Goal: Use online tool/utility: Use online tool/utility

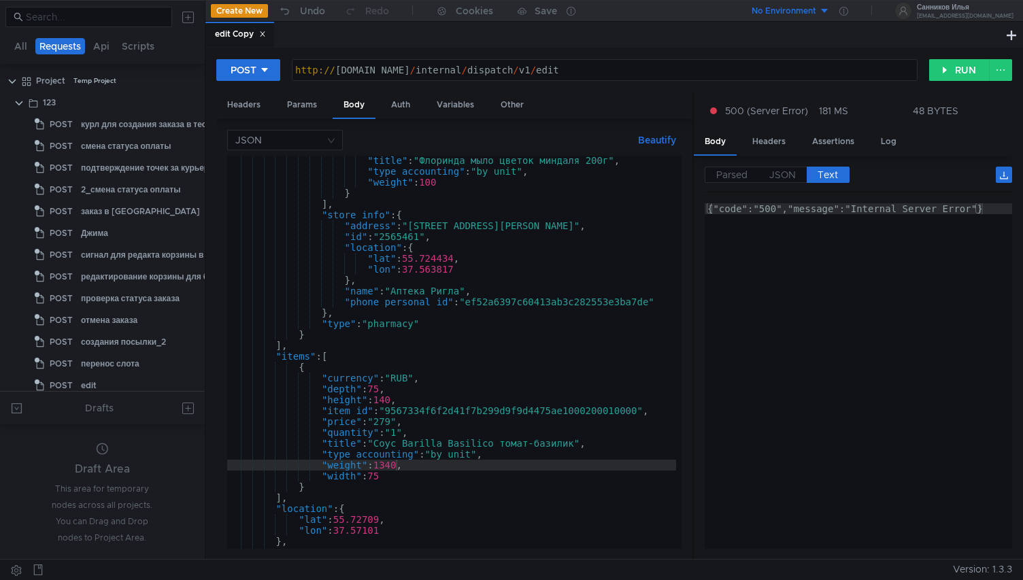
scroll to position [414, 0]
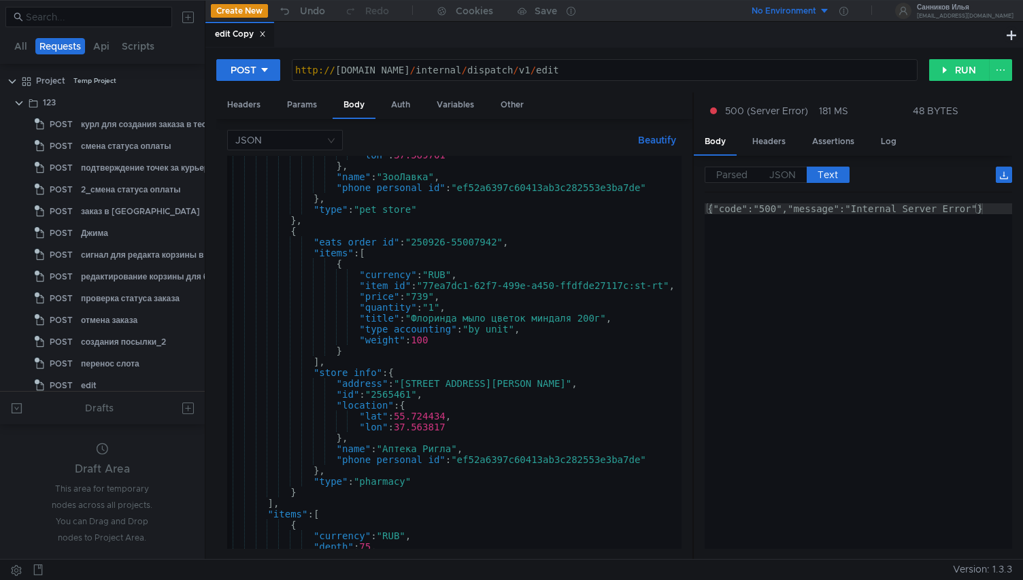
scroll to position [0, 8]
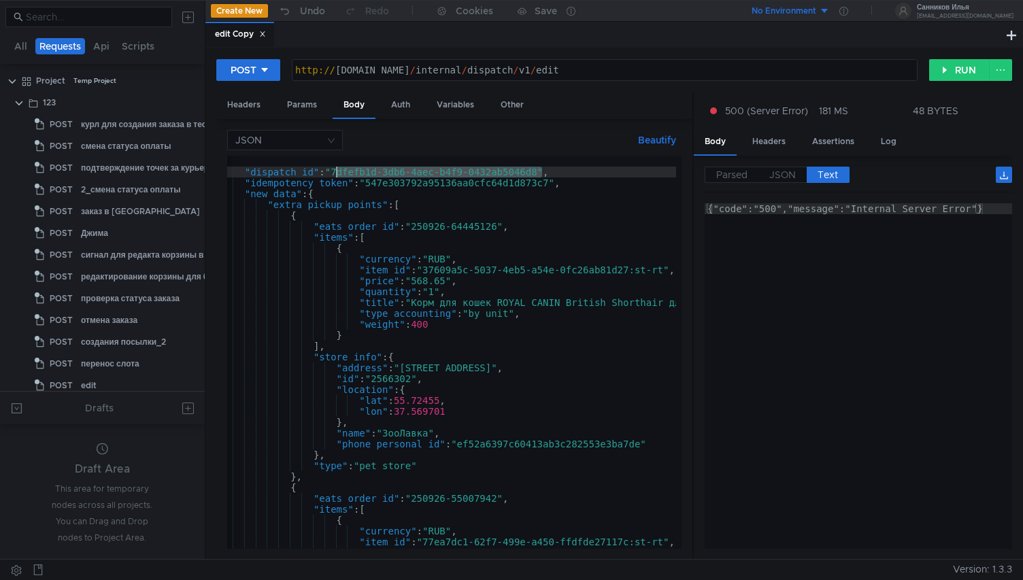
drag, startPoint x: 542, startPoint y: 174, endPoint x: 338, endPoint y: 169, distance: 204.0
click at [338, 169] on div "{ "dispatch_id" : "7dfefb1d-3db6-4aec-b4f9-0432ab5046d8" , "idempotency_token" …" at bounding box center [587, 360] width 737 height 409
paste textarea "9c1493b2-628c-40b1-8c7d-f836ac66de14"
type textarea ""dispatch_id": "9c1493b2-628c-40b1-8c7d-f836ac66de14","
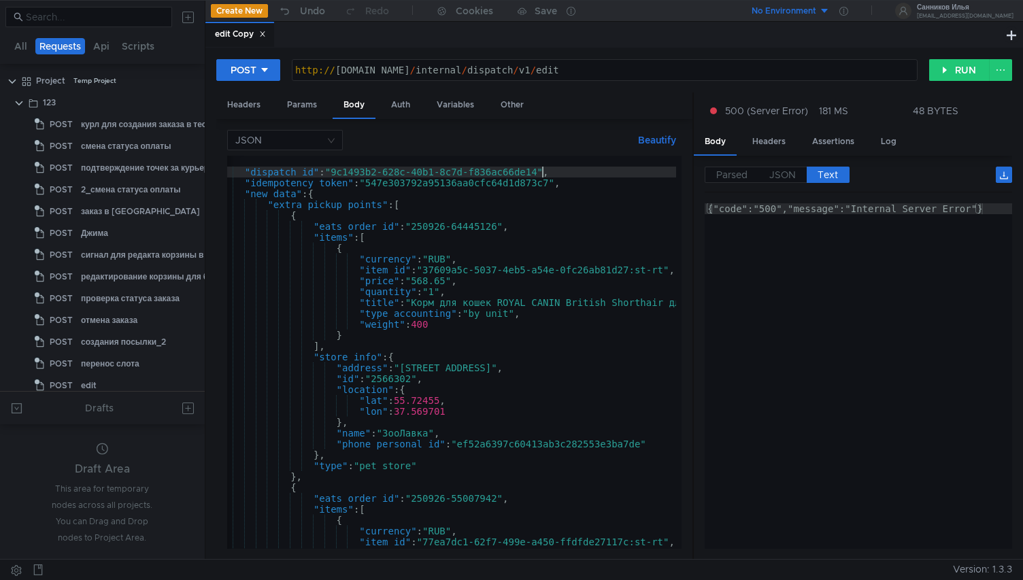
click at [441, 241] on div "{ "dispatch_id" : "9c1493b2-628c-40b1-8c7d-f836ac66de14" , "idempotency_token" …" at bounding box center [587, 360] width 737 height 409
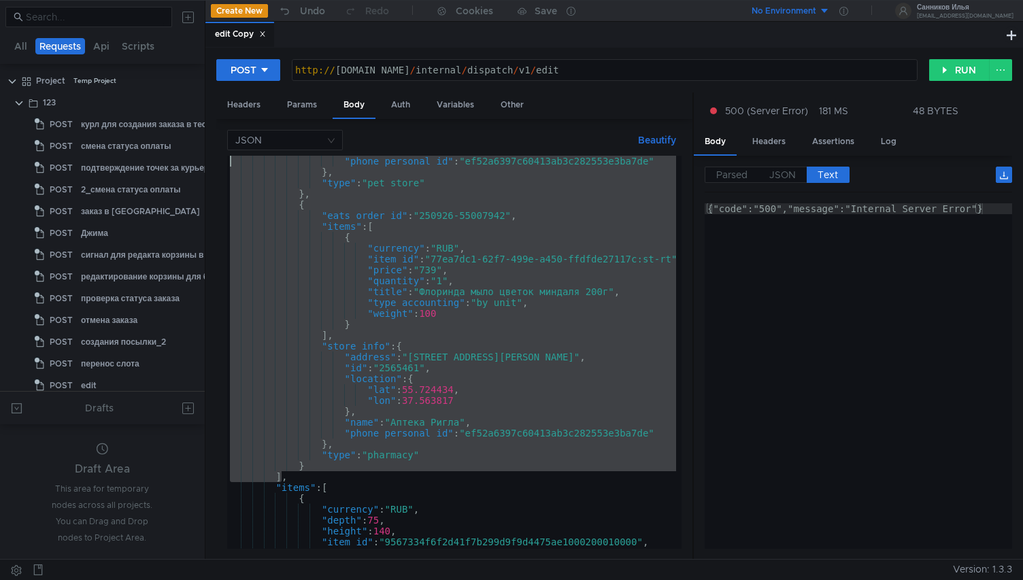
scroll to position [0, 0]
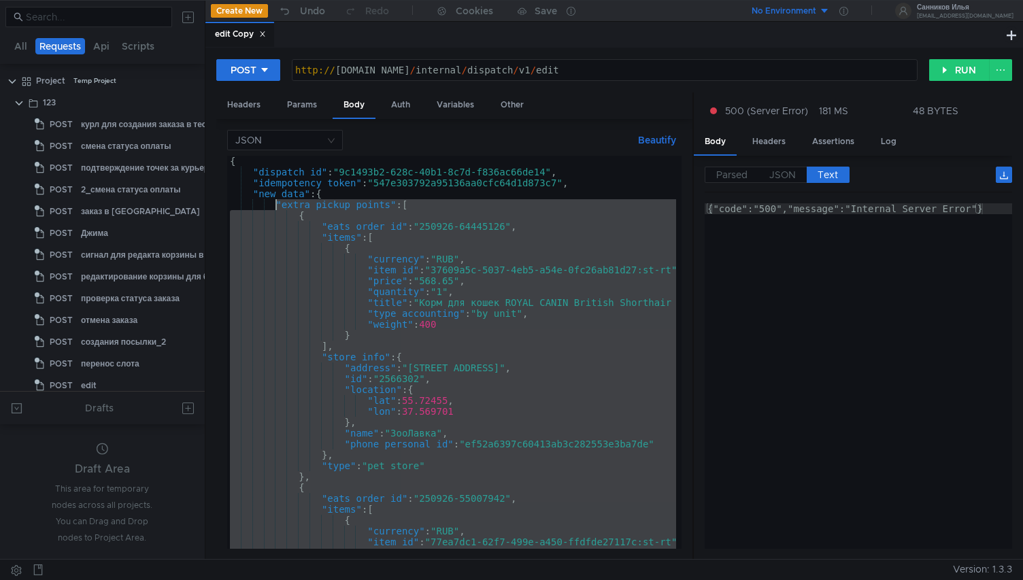
drag, startPoint x: 281, startPoint y: 327, endPoint x: 277, endPoint y: 209, distance: 117.7
click at [277, 209] on div "{ "dispatch_id" : "9c1493b2-628c-40b1-8c7d-f836ac66de14" , "idempotency_token" …" at bounding box center [595, 360] width 737 height 409
paste textarea "],"
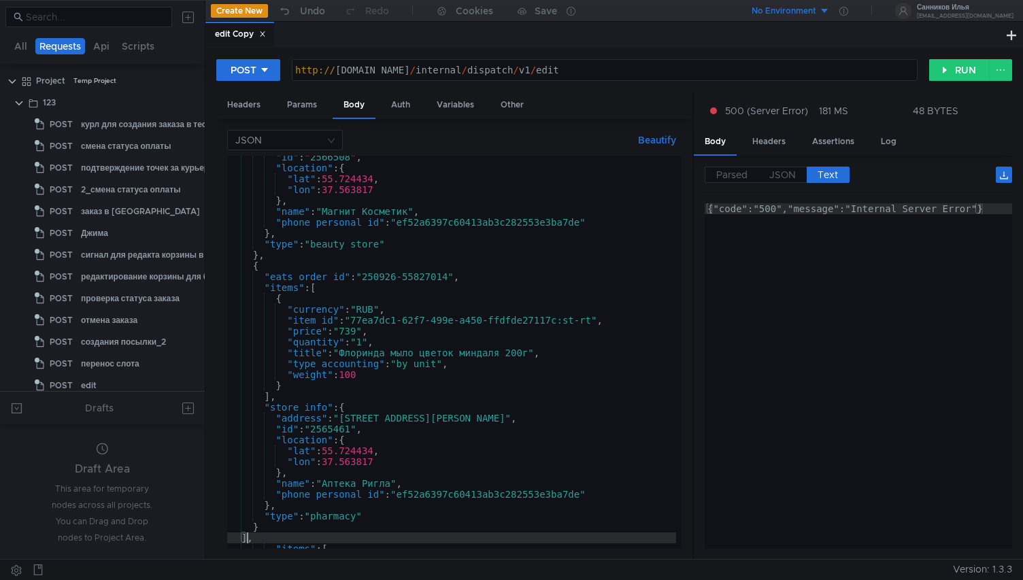
scroll to position [222, 0]
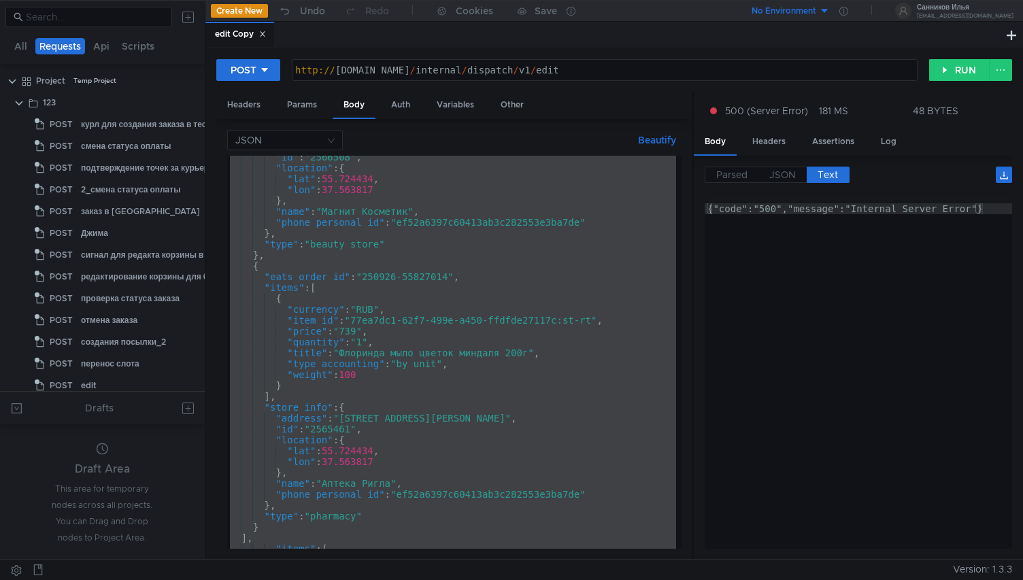
click at [452, 302] on div ""id" : "2566508" , "location" : { "lat" : 55.724434 , "lon" : 37.563817 } , "na…" at bounding box center [451, 359] width 449 height 415
paste textarea
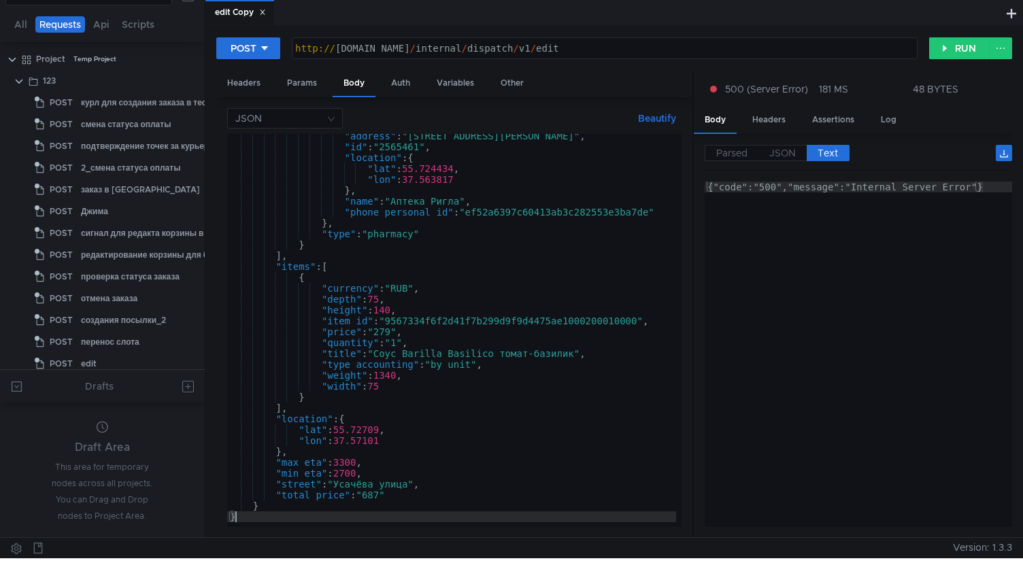
scroll to position [0, 0]
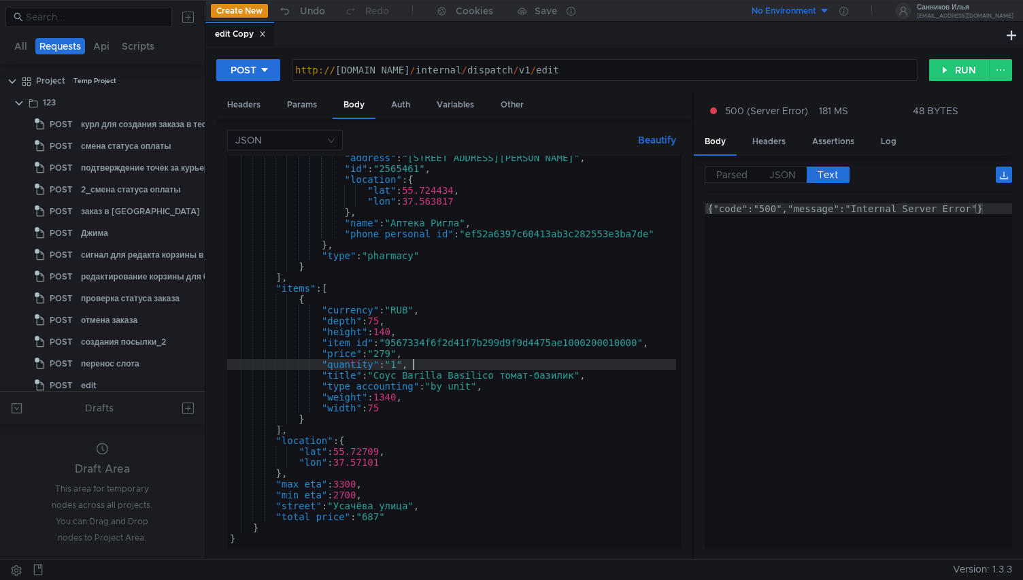
click at [445, 368] on div ""address" : "улица Усачёва, 29к1" , "id" : "2565461" , "location" : { "lat" : 5…" at bounding box center [458, 356] width 462 height 409
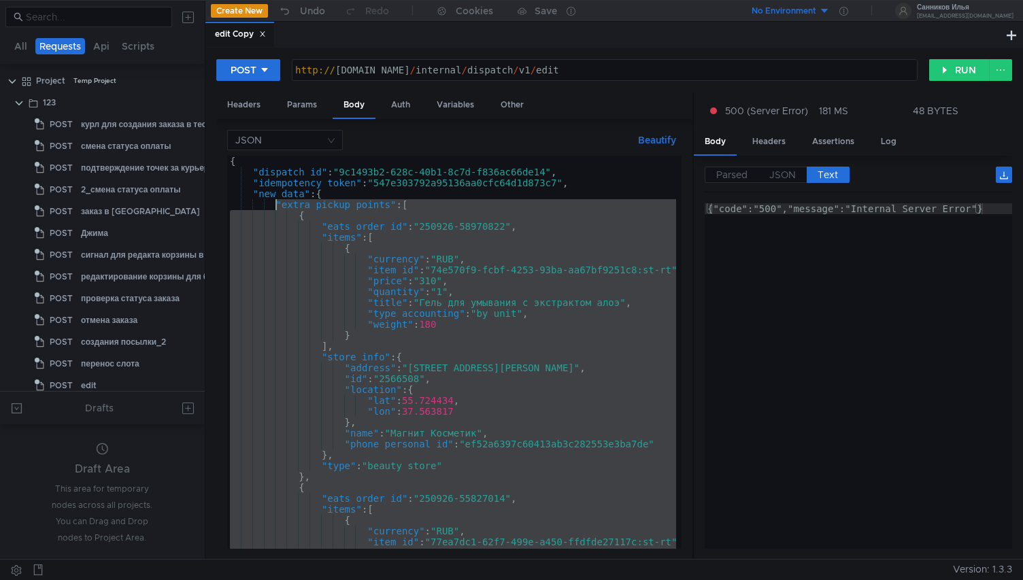
drag, startPoint x: 282, startPoint y: 429, endPoint x: 277, endPoint y: 205, distance: 223.7
click at [277, 205] on div "{ "dispatch_id" : "9c1493b2-628c-40b1-8c7d-f836ac66de14" , "idempotency_token" …" at bounding box center [458, 360] width 462 height 409
paste textarea "],"
type textarea "],"
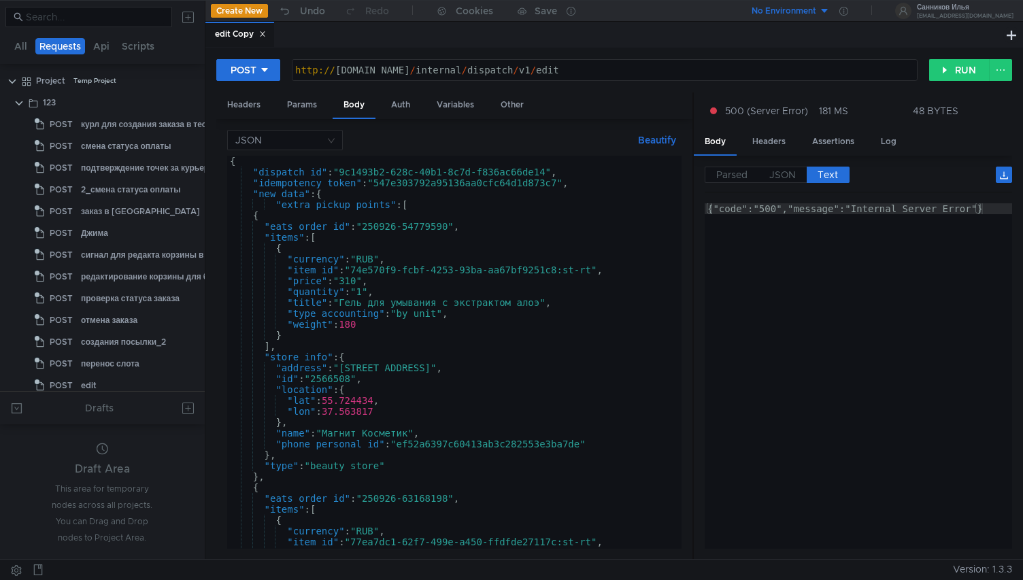
click at [443, 203] on div "{ "dispatch_id" : "9c1493b2-628c-40b1-8c7d-f836ac66de14" , "idempotency_token" …" at bounding box center [451, 363] width 449 height 415
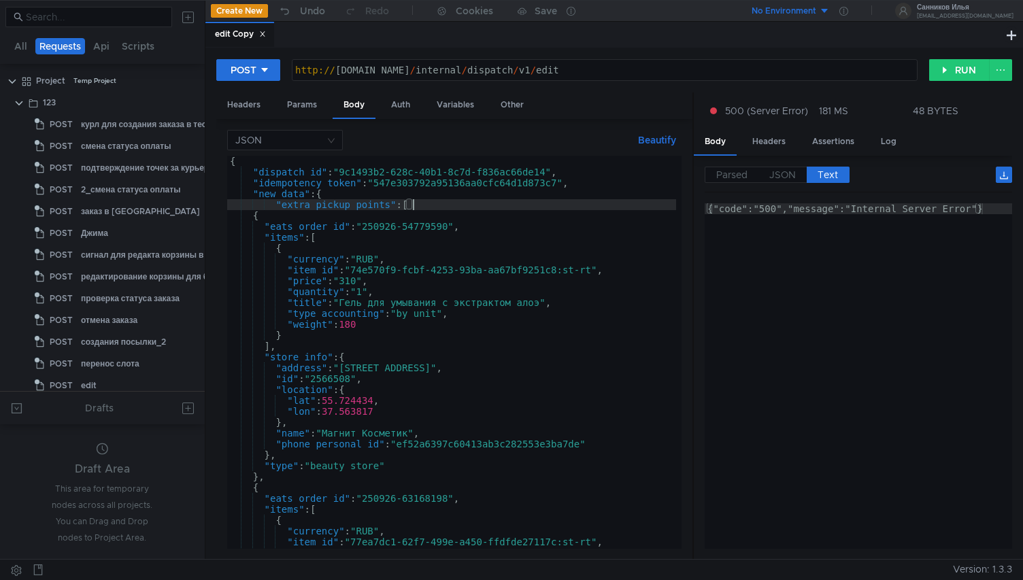
click at [331, 216] on div "{ "dispatch_id" : "9c1493b2-628c-40b1-8c7d-f836ac66de14" , "idempotency_token" …" at bounding box center [451, 363] width 449 height 415
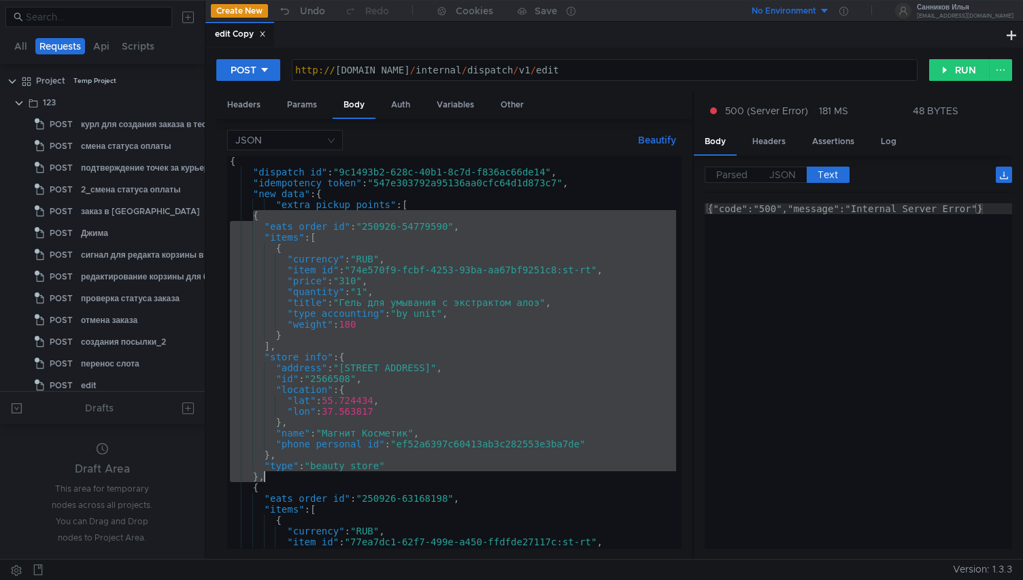
drag, startPoint x: 253, startPoint y: 215, endPoint x: 273, endPoint y: 480, distance: 265.9
click at [273, 480] on div "{ "dispatch_id" : "9c1493b2-628c-40b1-8c7d-f836ac66de14" , "idempotency_token" …" at bounding box center [451, 363] width 449 height 415
type textarea ""type": "beauty_store" },"
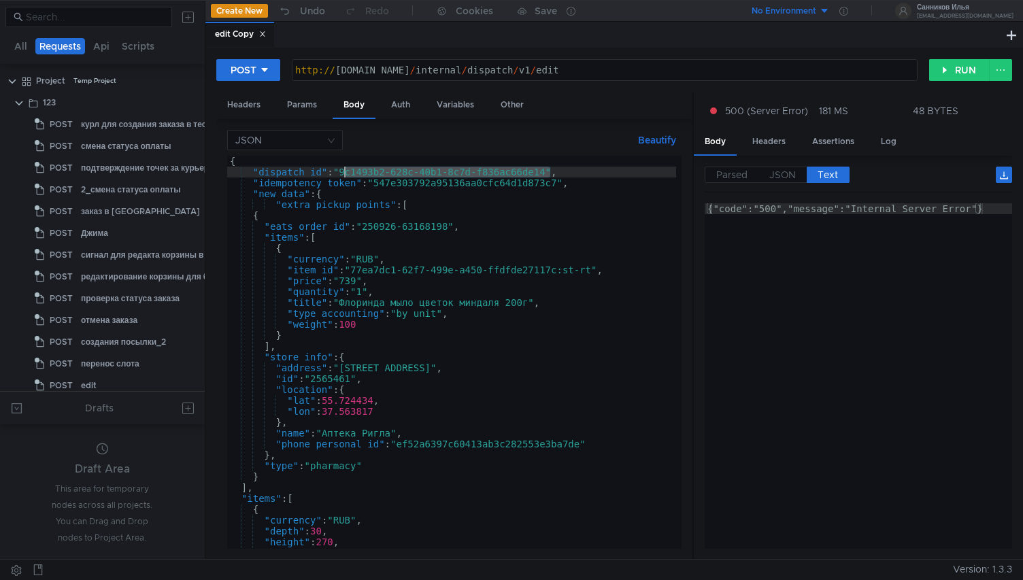
drag, startPoint x: 550, startPoint y: 173, endPoint x: 341, endPoint y: 175, distance: 208.7
click at [341, 175] on div "{ "dispatch_id" : "9c1493b2-628c-40b1-8c7d-f836ac66de14" , "idempotency_token" …" at bounding box center [451, 363] width 449 height 415
paste textarea "a76f1c84-f760-4a5e-8962-662d03fbcad7"
click at [949, 65] on button "RUN" at bounding box center [959, 70] width 61 height 22
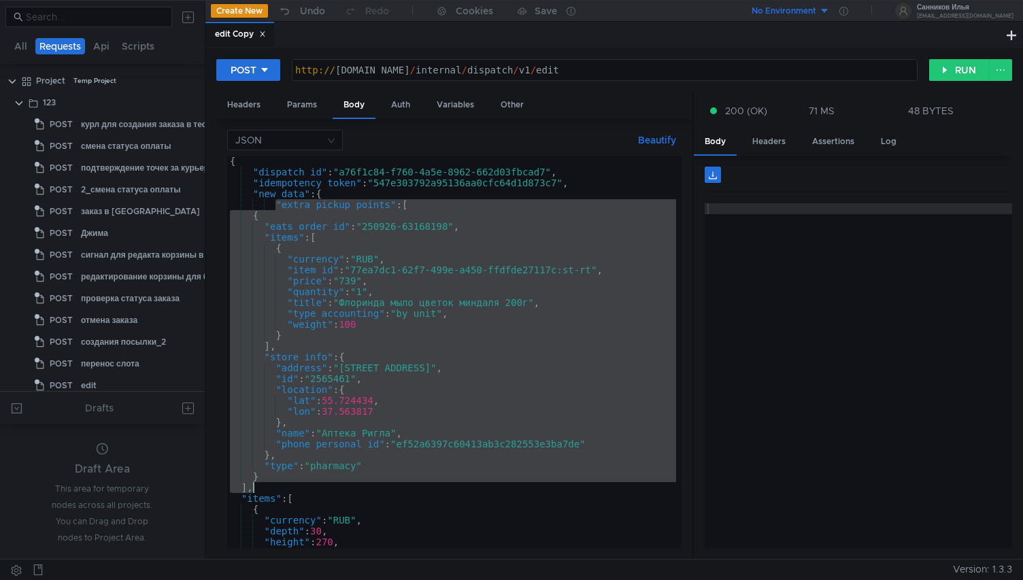
drag, startPoint x: 278, startPoint y: 208, endPoint x: 282, endPoint y: 485, distance: 276.7
click at [282, 485] on div "{ "dispatch_id" : "a76f1c84-f760-4a5e-8962-662d03fbcad7" , "idempotency_token" …" at bounding box center [451, 363] width 449 height 415
type textarea "} ],"
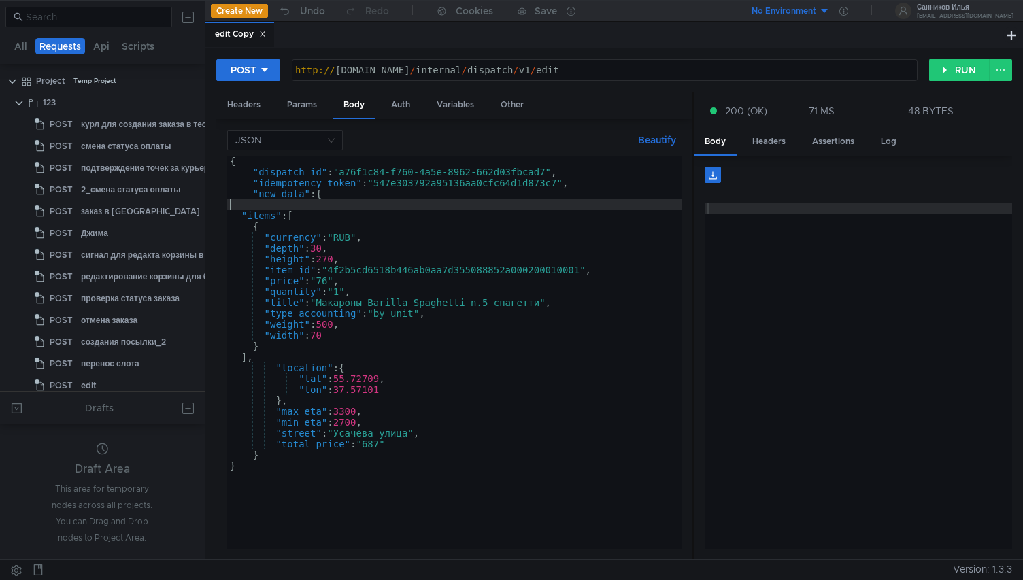
type textarea ""new_data": {"
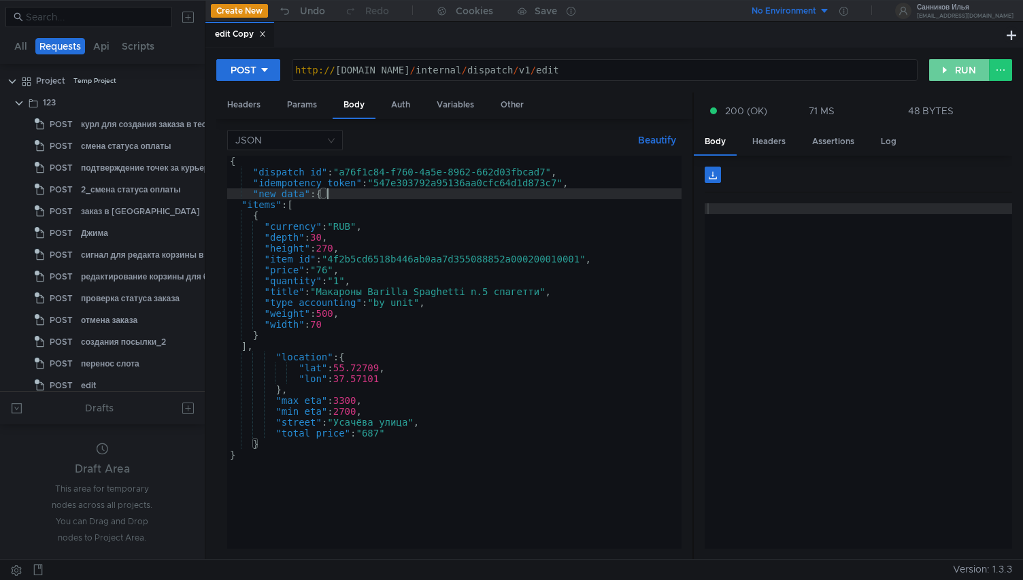
click at [948, 69] on button "RUN" at bounding box center [959, 70] width 61 height 22
click at [343, 281] on div "{ "dispatch_id" : "a76f1c84-f760-4a5e-8962-662d03fbcad7" , "idempotency_token" …" at bounding box center [454, 363] width 454 height 415
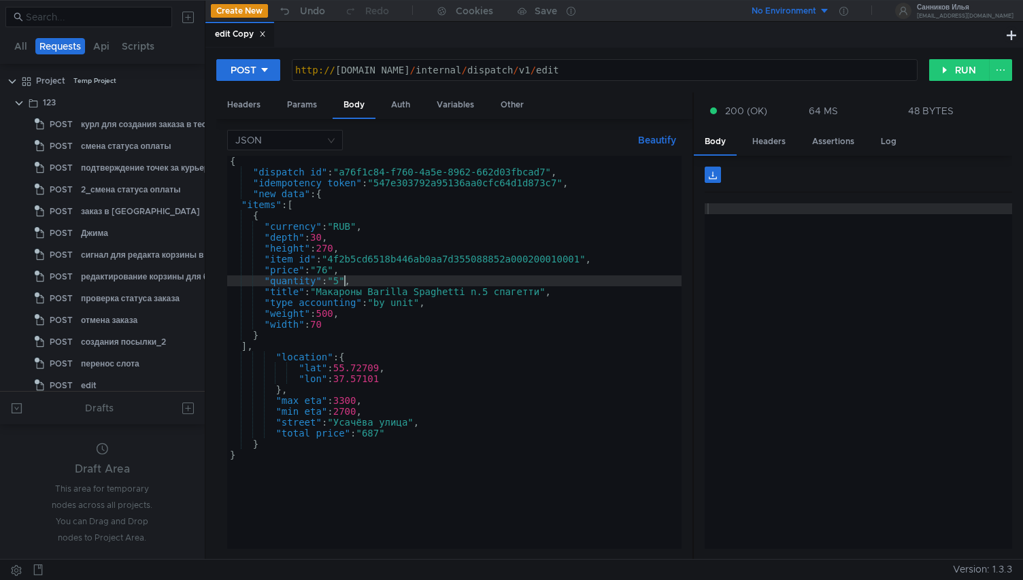
scroll to position [0, 8]
type textarea ""quantity": "5","
click at [961, 69] on button "RUN" at bounding box center [959, 70] width 61 height 22
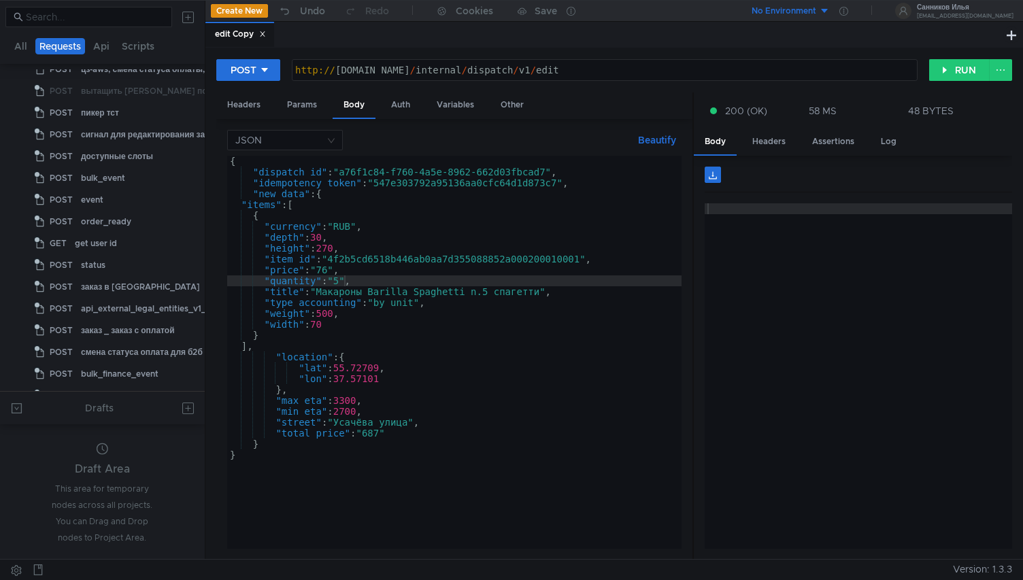
scroll to position [445, 0]
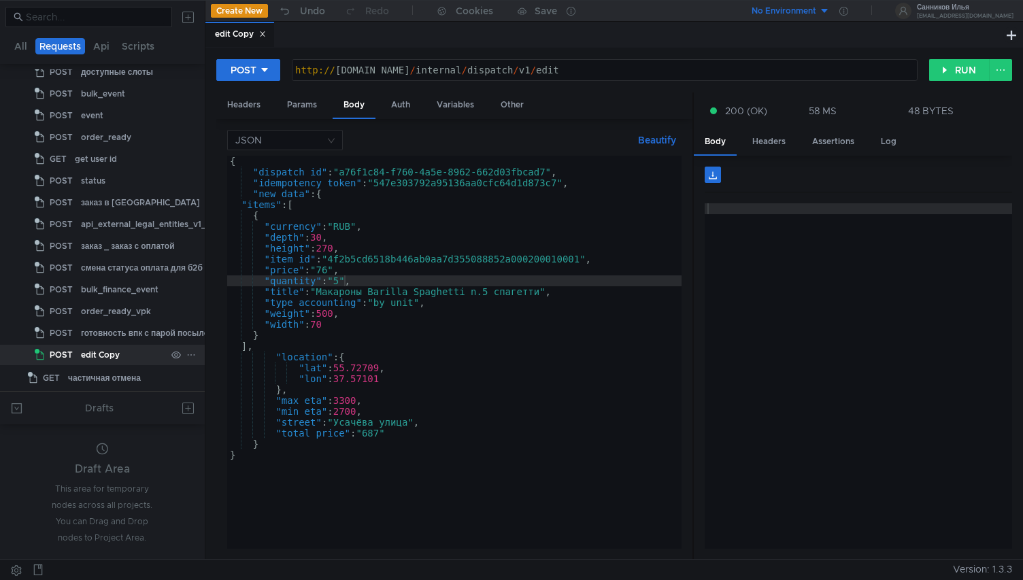
click at [186, 358] on icon at bounding box center [191, 355] width 10 height 10
click at [260, 409] on button "Duplicate" at bounding box center [240, 414] width 109 height 20
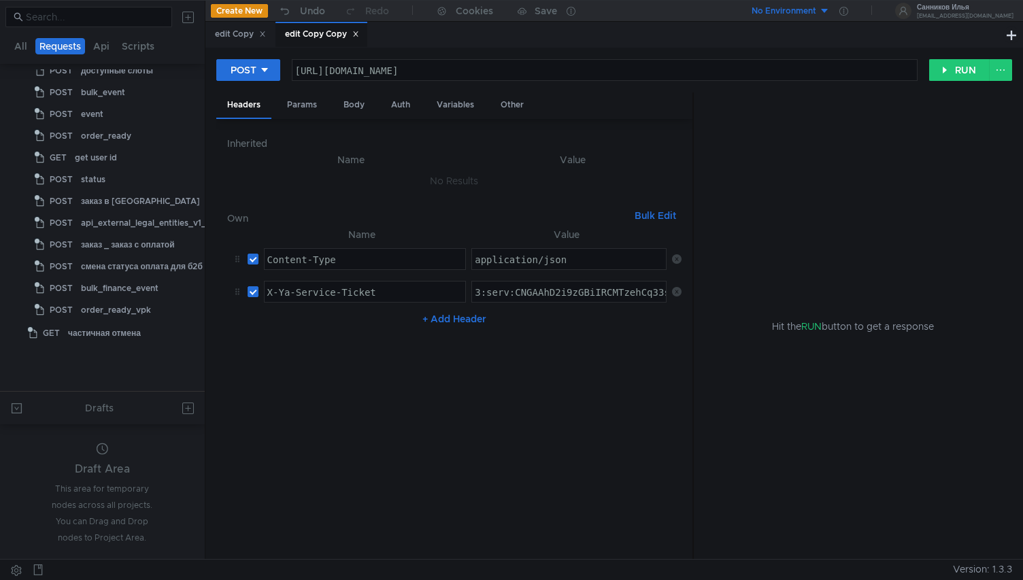
scroll to position [0, 0]
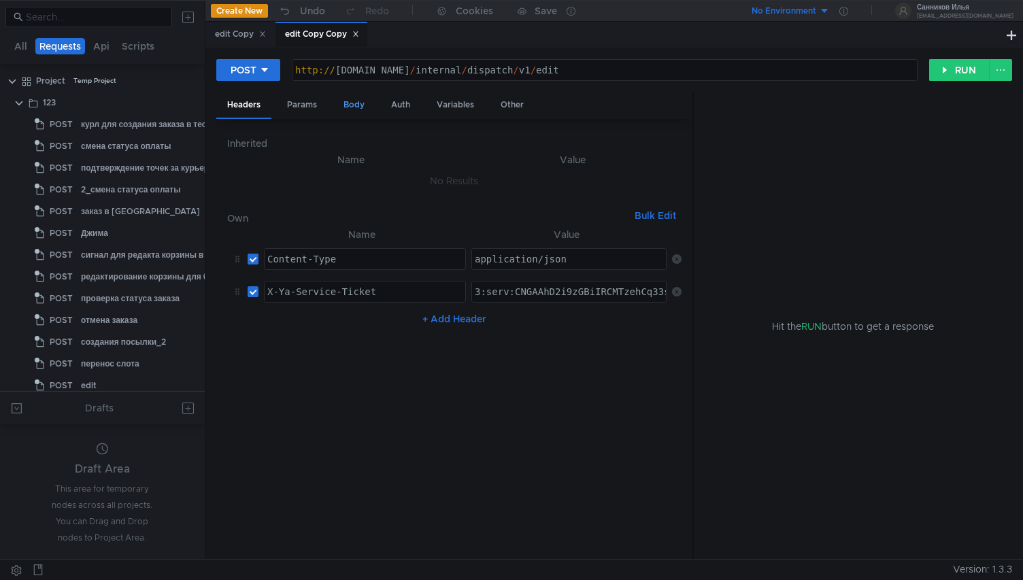
click at [365, 103] on div "Body" at bounding box center [353, 104] width 43 height 25
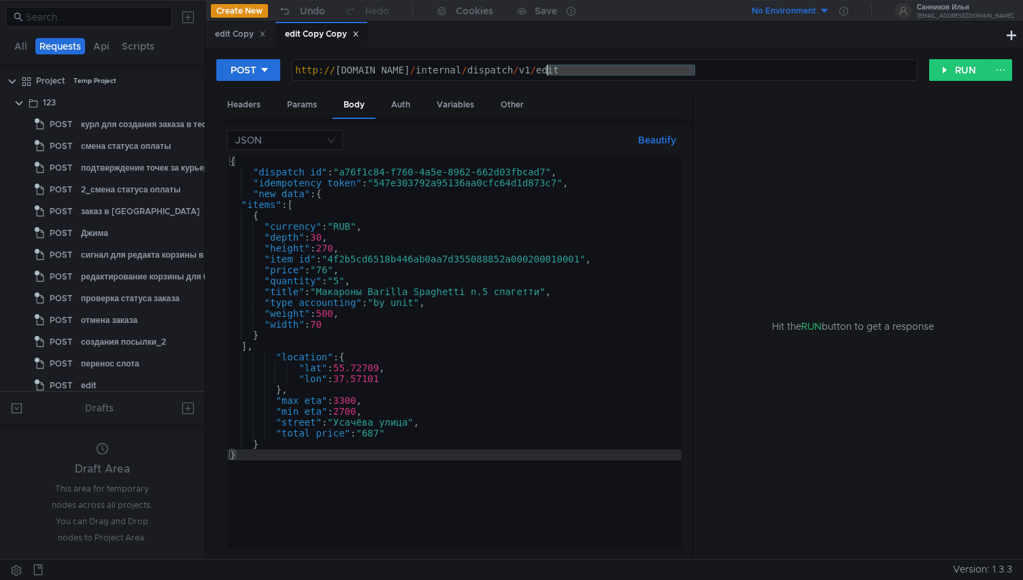
drag, startPoint x: 729, startPoint y: 73, endPoint x: 548, endPoint y: 73, distance: 180.8
click at [548, 73] on div "http:// grocery-dispatch.lavka.tst.yandex.net / internal / dispatch / v1 / edit" at bounding box center [604, 81] width 625 height 33
paste textarea "order_info"
type textarea "[URL][DOMAIN_NAME]"
click at [475, 261] on div "{ "dispatch_id" : "a76f1c84-f760-4a5e-8962-662d03fbcad7" , "idempotency_token" …" at bounding box center [454, 363] width 454 height 415
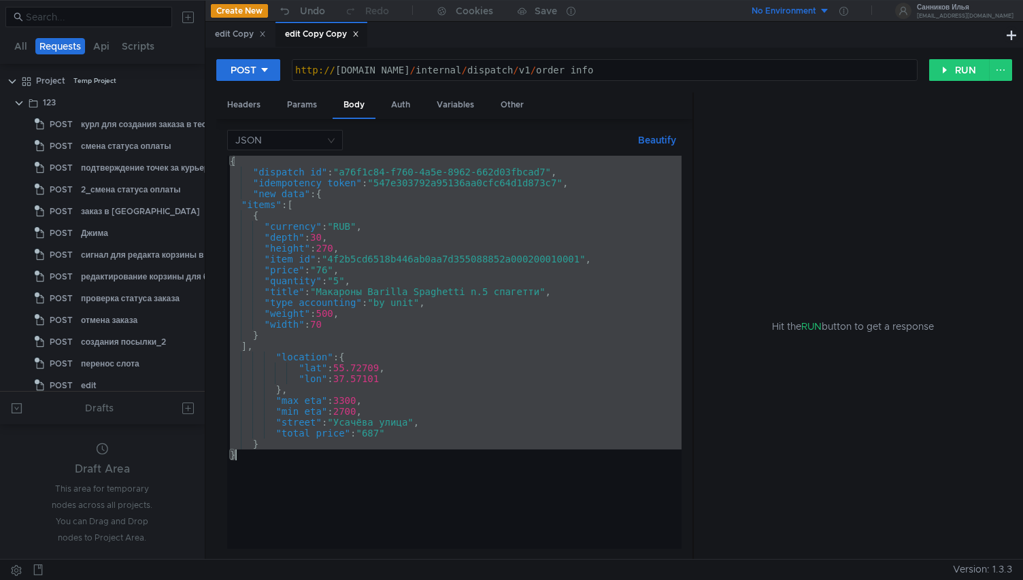
paste textarea
type textarea "}"
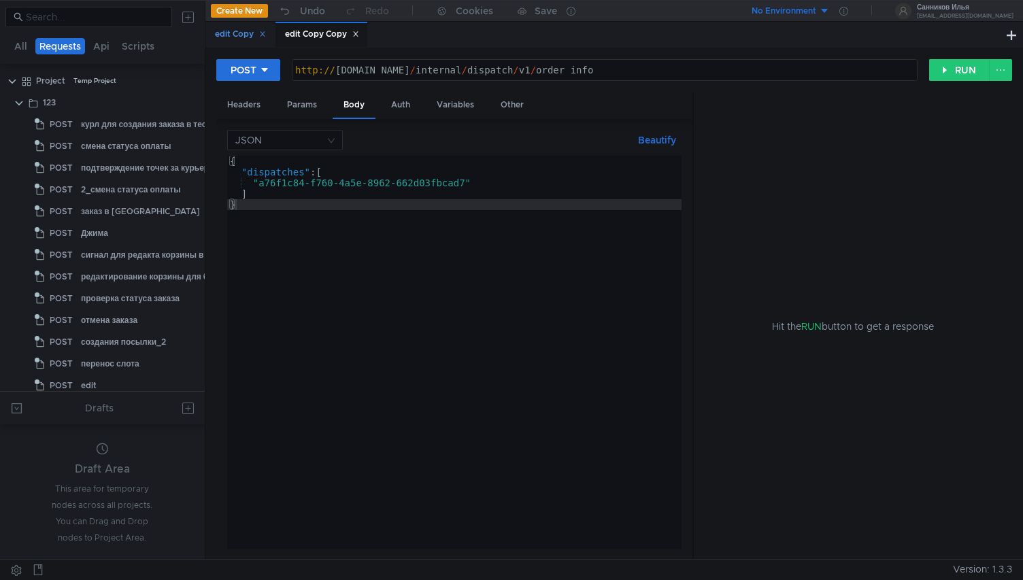
click at [245, 31] on div "edit Copy" at bounding box center [240, 34] width 51 height 14
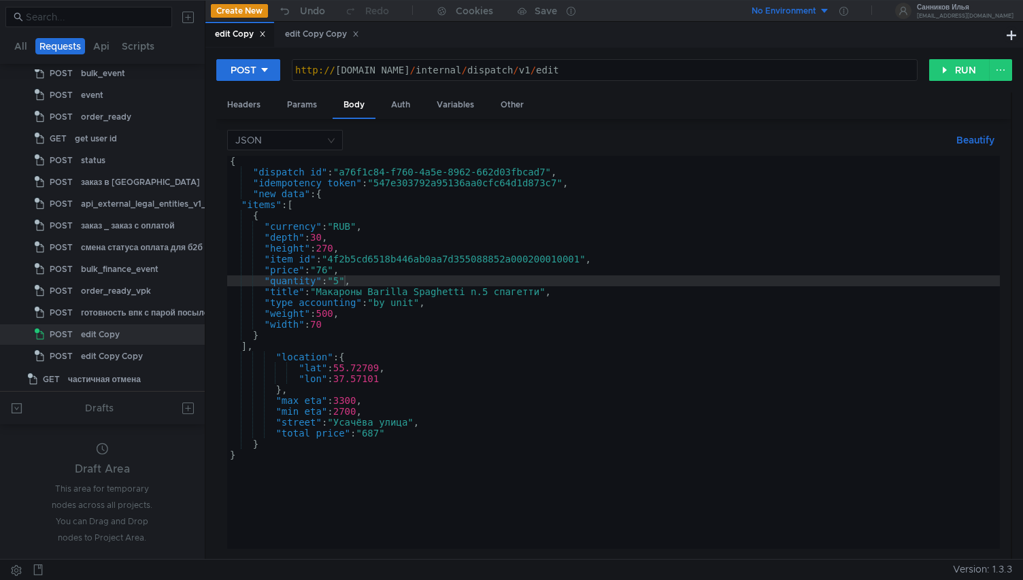
type textarea ""dispatch_id": "a76f1c84-f760-4a5e-8962-662d03fbcad7","
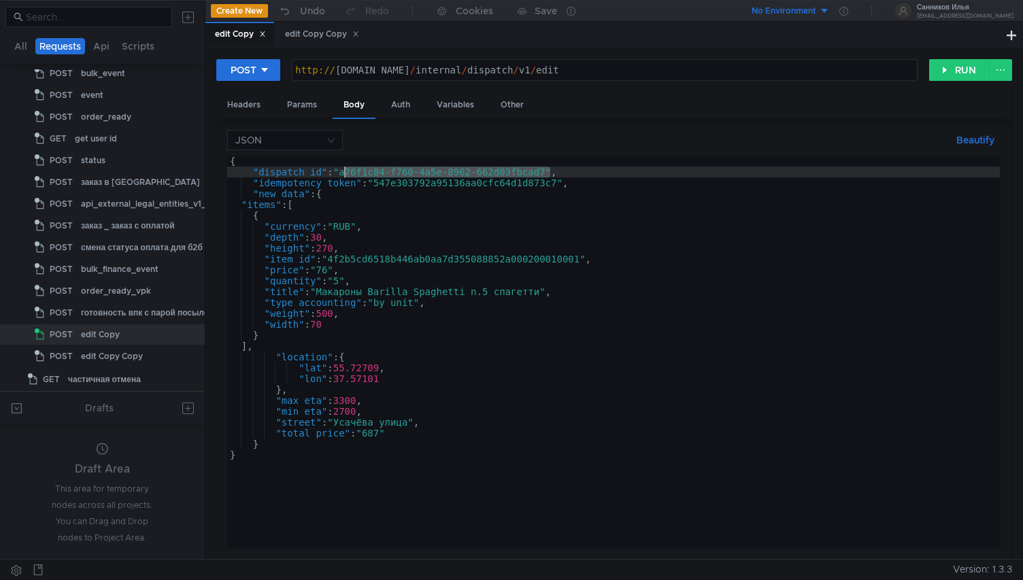
drag, startPoint x: 550, startPoint y: 174, endPoint x: 346, endPoint y: 177, distance: 204.0
click at [346, 177] on div "{ "dispatch_id" : "a76f1c84-f760-4a5e-8962-662d03fbcad7" , "idempotency_token" …" at bounding box center [613, 363] width 772 height 415
click at [330, 40] on div "edit Copy Copy" at bounding box center [322, 34] width 74 height 14
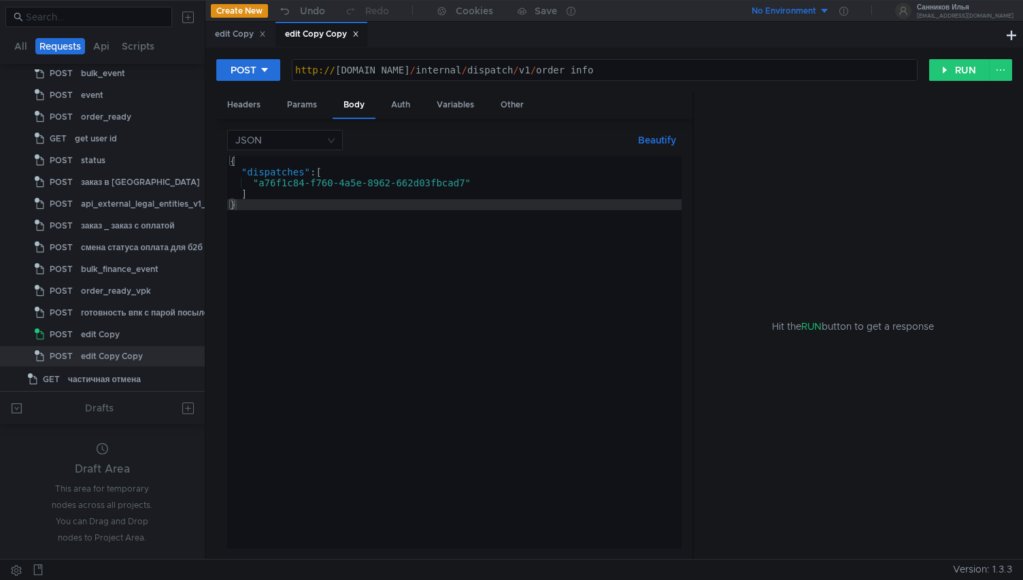
type textarea ""a76f1c84-f760-4a5e-8962-662d03fbcad7""
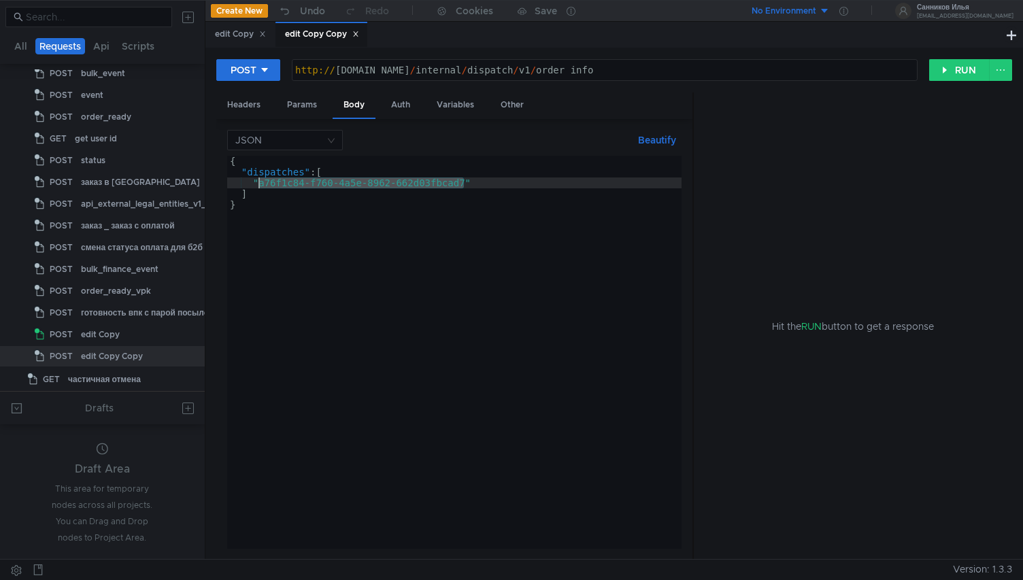
drag, startPoint x: 464, startPoint y: 184, endPoint x: 260, endPoint y: 186, distance: 204.7
click at [259, 186] on div "{ "dispatches" : [ "a76f1c84-f760-4a5e-8962-662d03fbcad7" ] }" at bounding box center [454, 363] width 454 height 415
click at [953, 78] on button "RUN" at bounding box center [959, 70] width 61 height 22
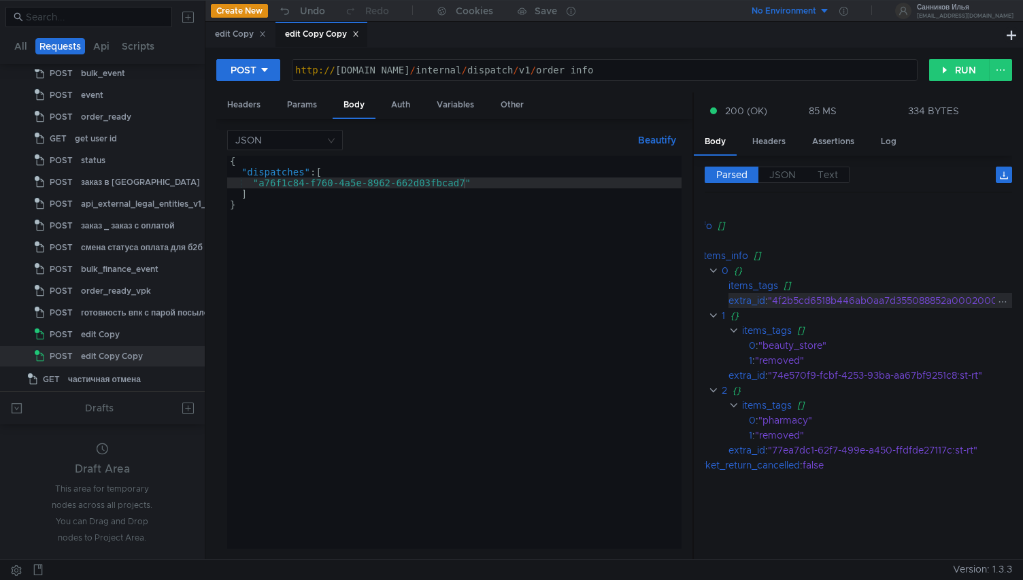
scroll to position [0, 67]
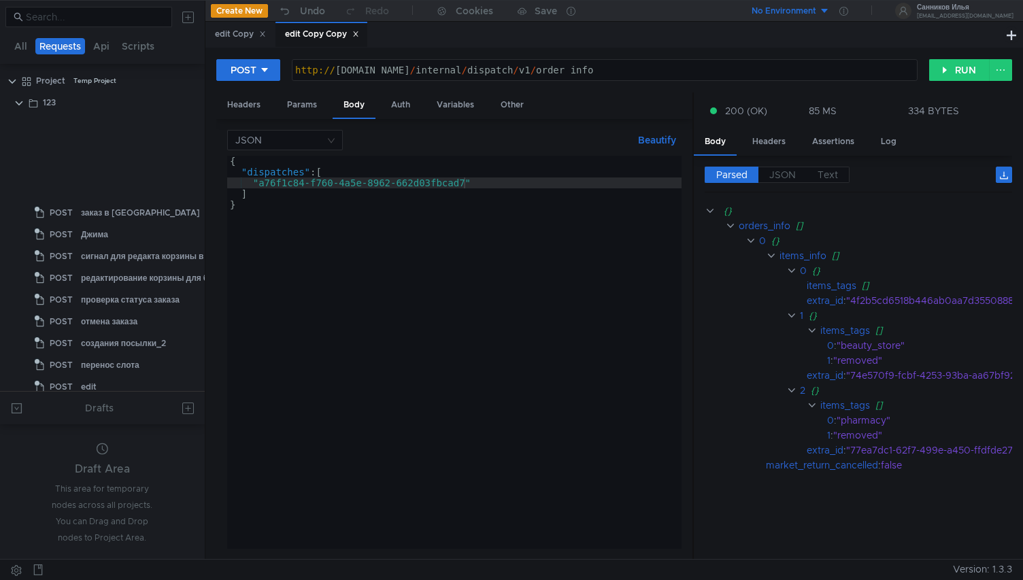
scroll to position [0, 67]
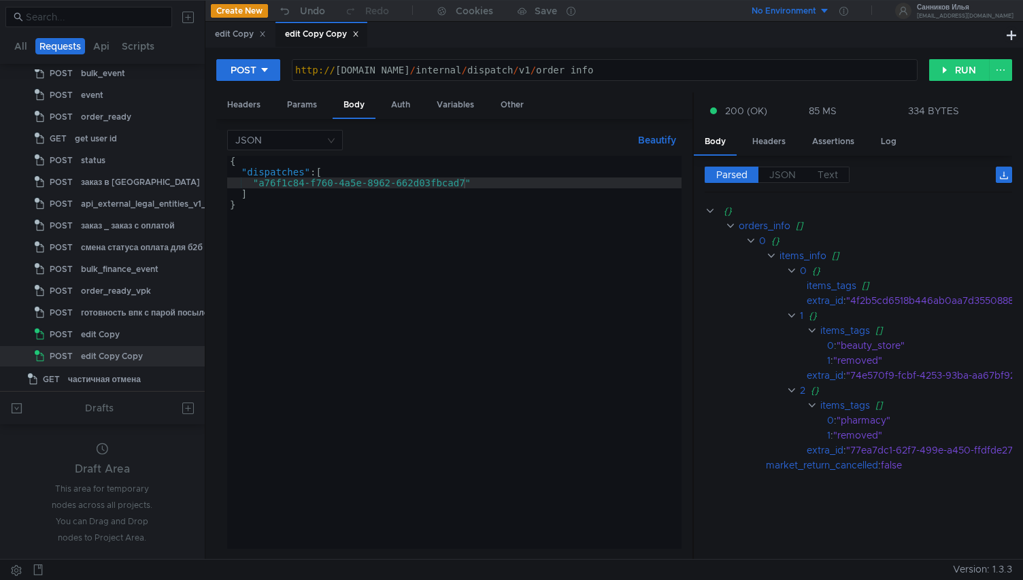
scroll to position [0, 67]
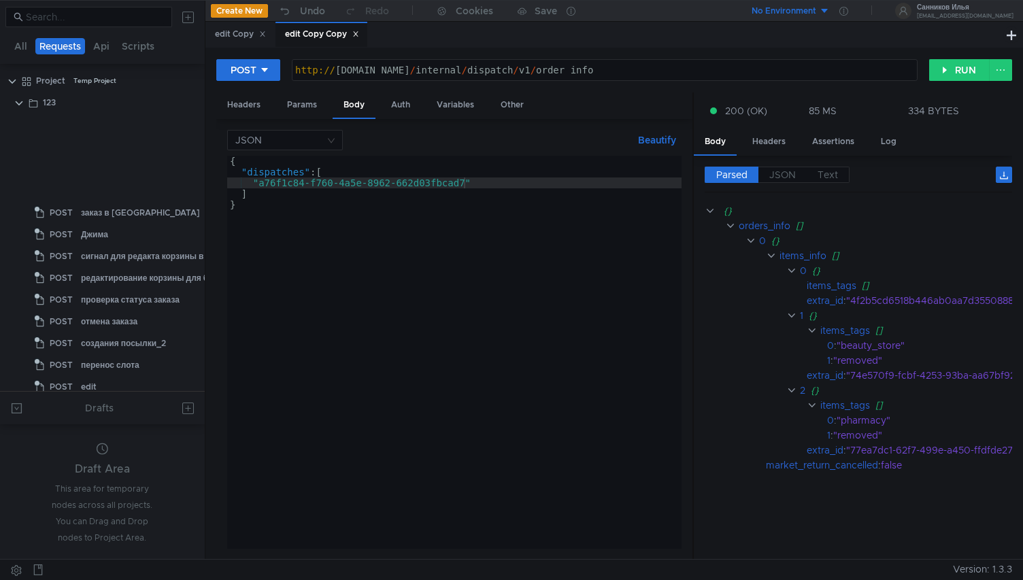
scroll to position [0, 67]
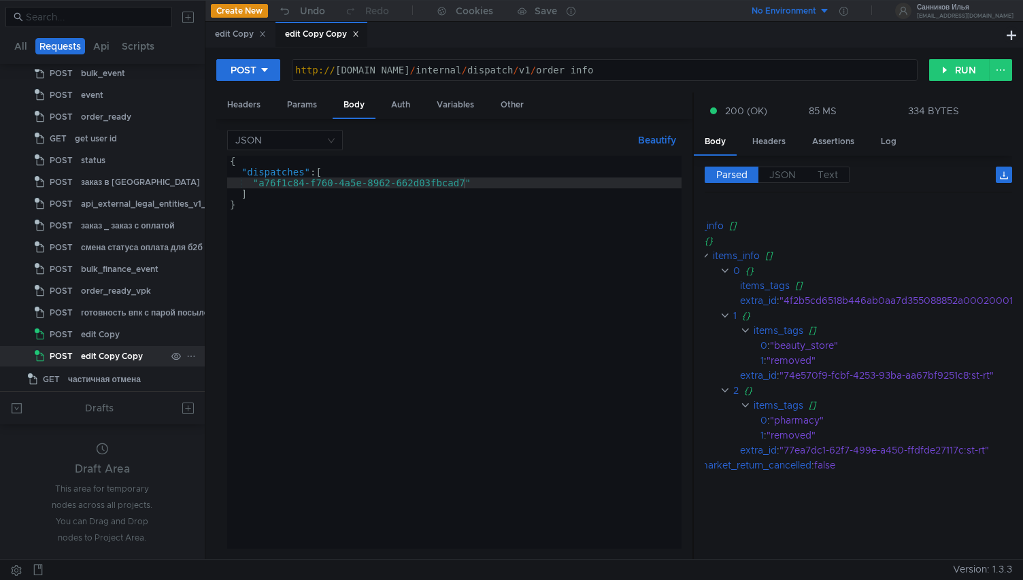
click at [187, 359] on icon at bounding box center [191, 356] width 10 height 10
click at [231, 396] on app-tour-anchor "Rename" at bounding box center [220, 395] width 37 height 16
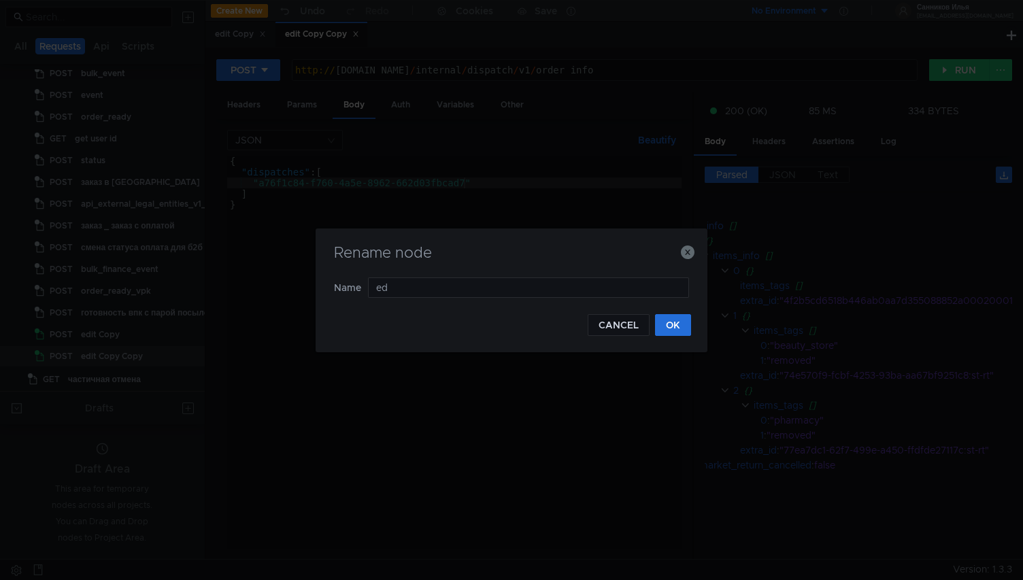
type input "e"
type input "щ"
type input "order info"
click at [670, 322] on button "OK" at bounding box center [673, 325] width 36 height 22
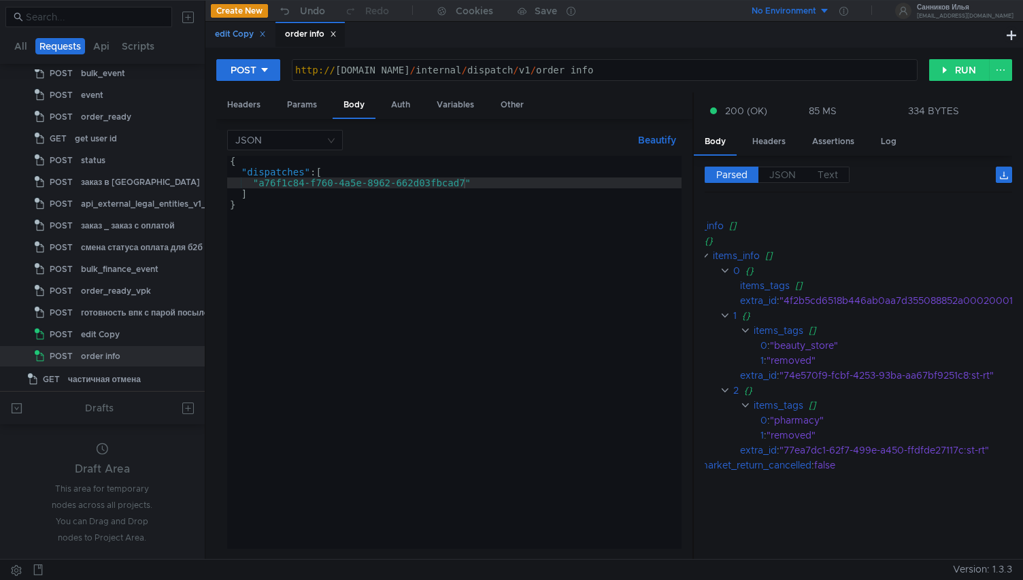
click at [250, 39] on div "edit Copy" at bounding box center [240, 34] width 51 height 14
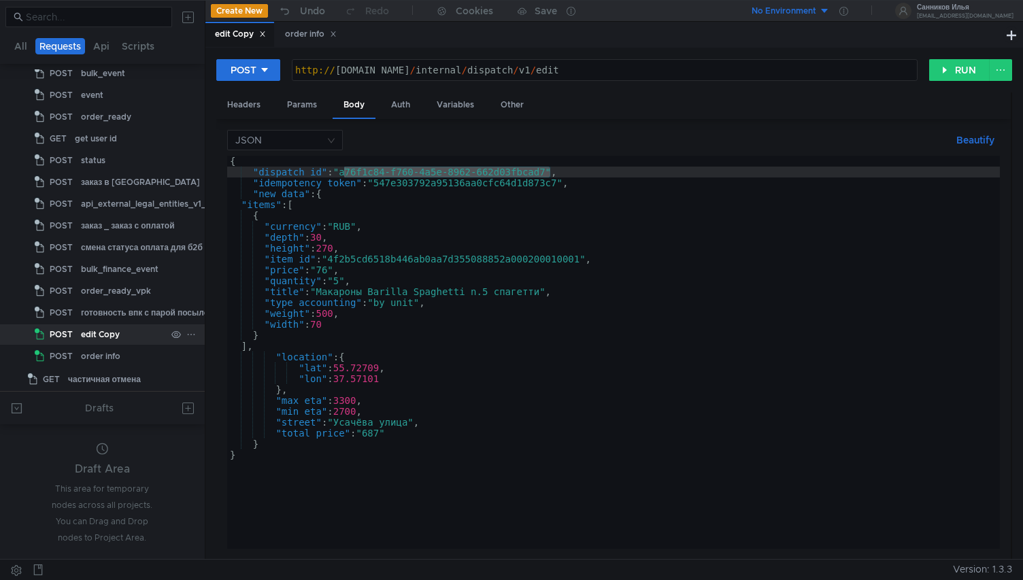
click at [188, 334] on icon at bounding box center [190, 334] width 7 height 1
click at [257, 377] on button "Rename" at bounding box center [240, 373] width 109 height 20
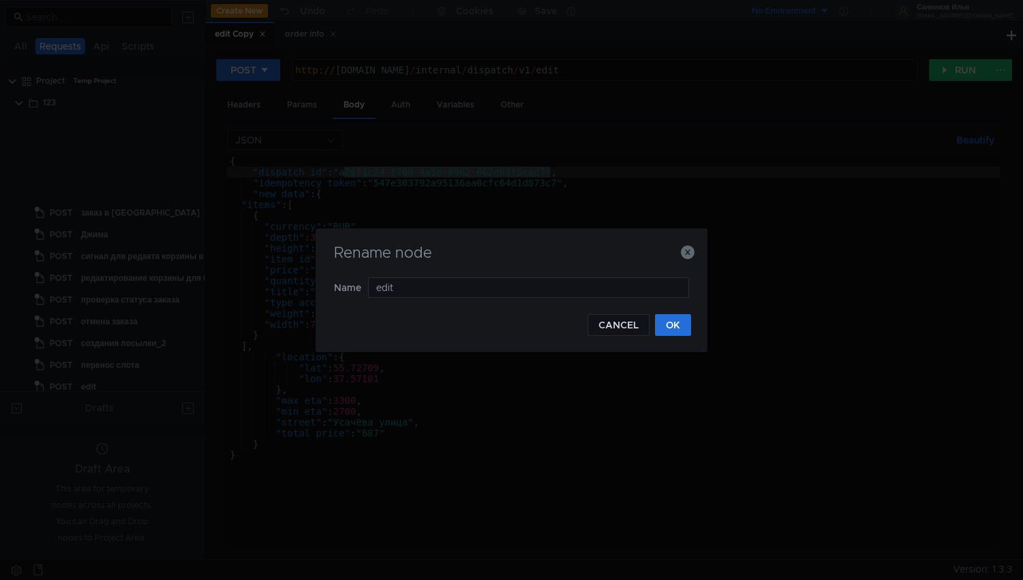
scroll to position [466, 0]
type input "edit динамический"
click at [679, 325] on button "OK" at bounding box center [673, 325] width 36 height 22
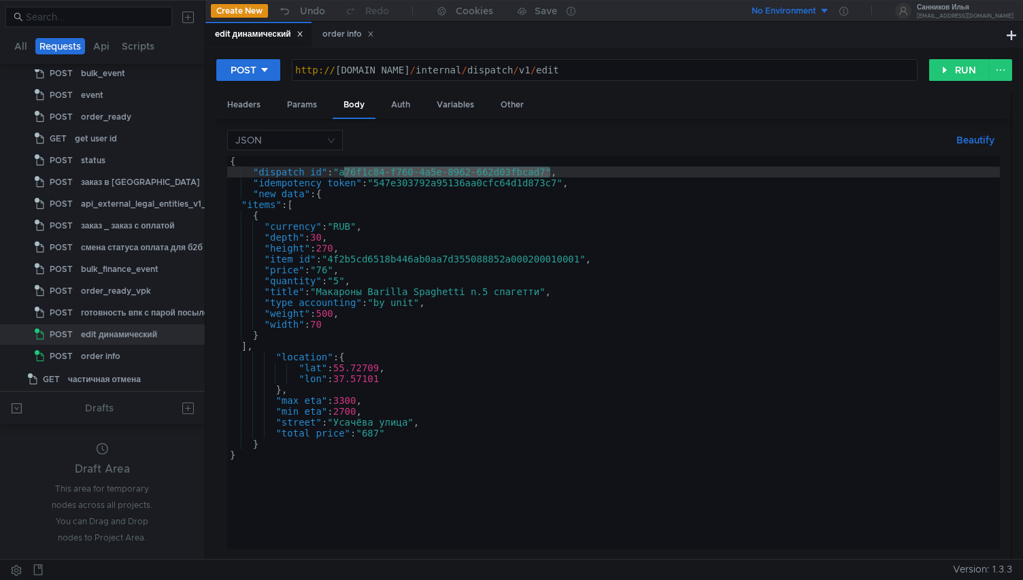
click at [540, 175] on div "{ "dispatch_id" : "a76f1c84-f760-4a5e-8962-662d03fbcad7" , "idempotency_token" …" at bounding box center [613, 363] width 772 height 415
drag, startPoint x: 549, startPoint y: 175, endPoint x: 345, endPoint y: 175, distance: 204.0
click at [345, 175] on div "{ "dispatch_id" : "a76f1c84-f760-4a5e-8962-662d03fbcad7" , "idempotency_token" …" at bounding box center [613, 363] width 772 height 415
paste textarea "fa3647cd-9a0d-47e8-a3b1-f8d4a2e635db"
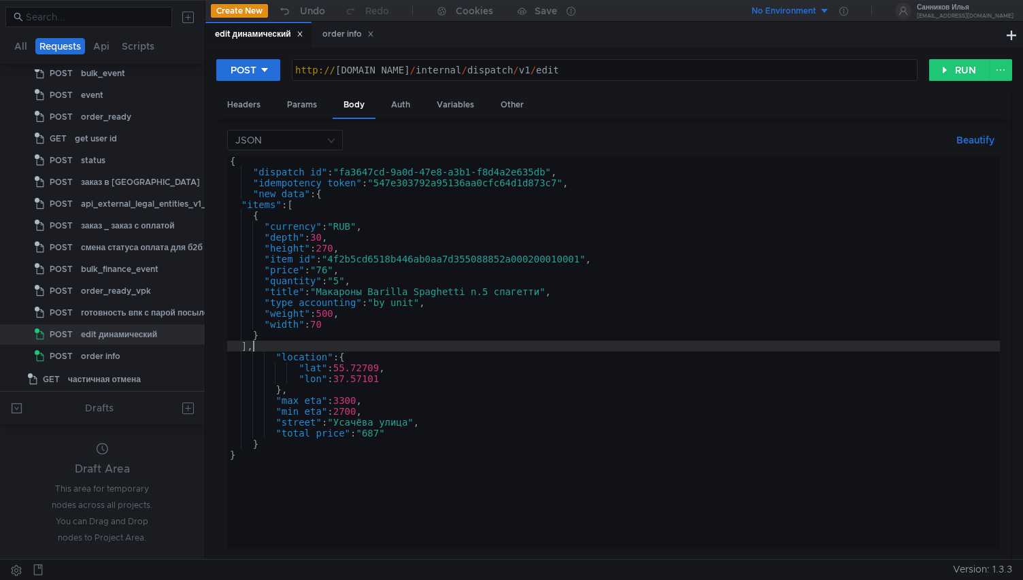
click at [259, 345] on div "{ "dispatch_id" : "fa3647cd-9a0d-47e8-a3b1-f8d4a2e635db" , "idempotency_token" …" at bounding box center [613, 363] width 772 height 415
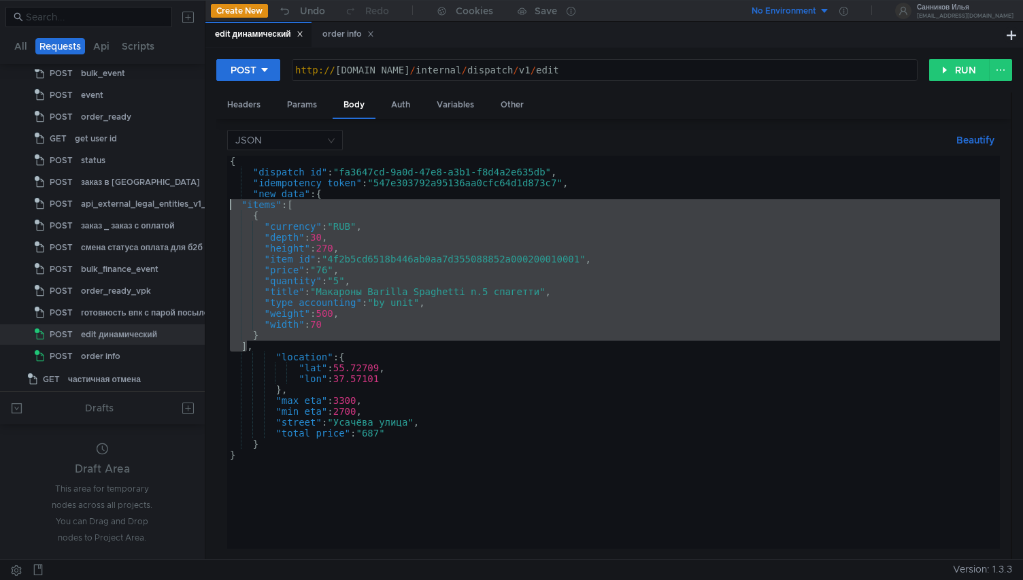
drag, startPoint x: 248, startPoint y: 347, endPoint x: 228, endPoint y: 207, distance: 142.1
click at [228, 207] on div "{ "dispatch_id" : "fa3647cd-9a0d-47e8-a3b1-f8d4a2e635db" , "idempotency_token" …" at bounding box center [613, 363] width 772 height 415
paste textarea "],"
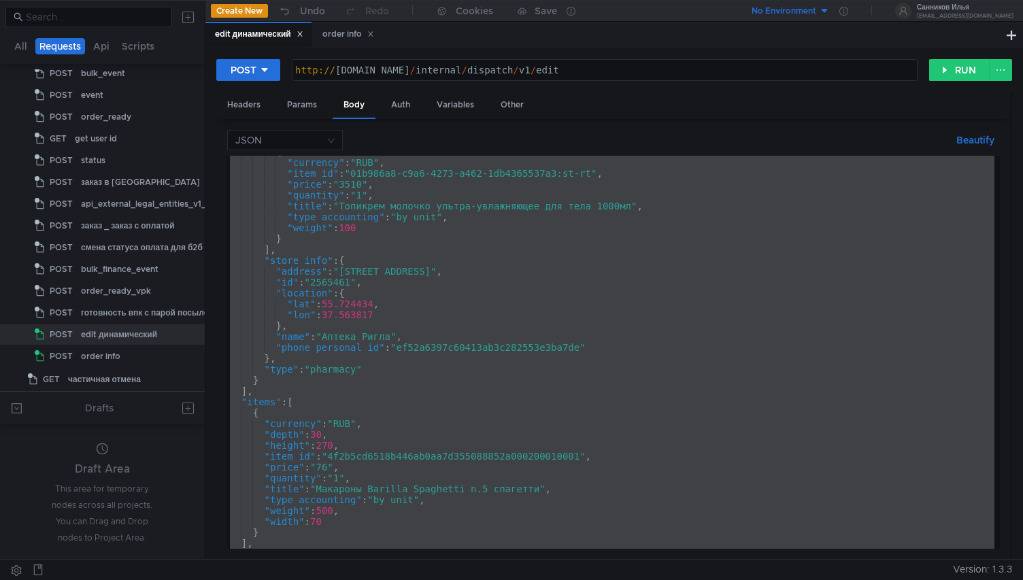
click at [562, 299] on div "{ "currency" : "RUB" , "item_id" : "01b986a8-c9a6-4273-a462-1db4365537a3:st-rt"…" at bounding box center [610, 353] width 767 height 415
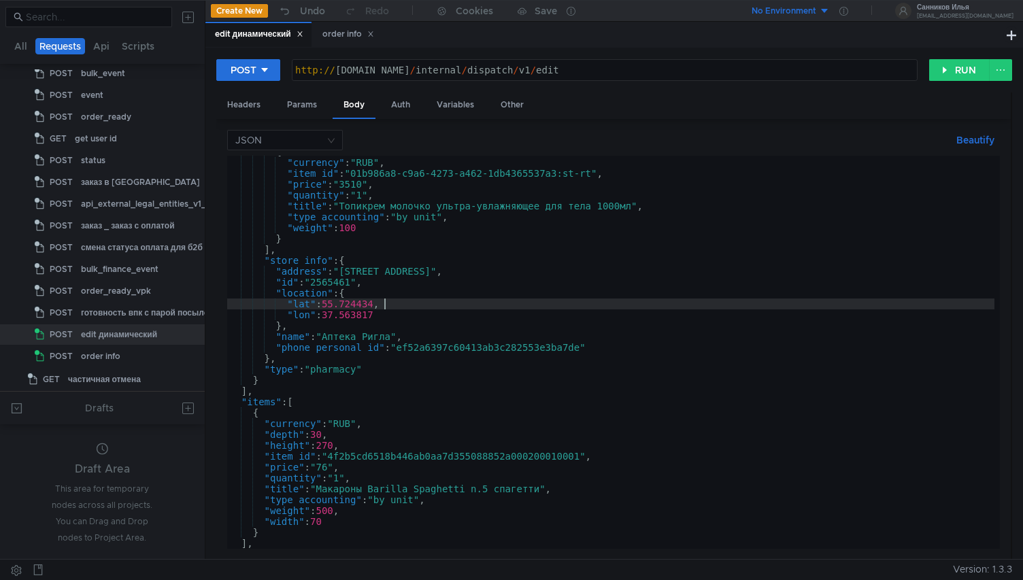
type textarea "} }"
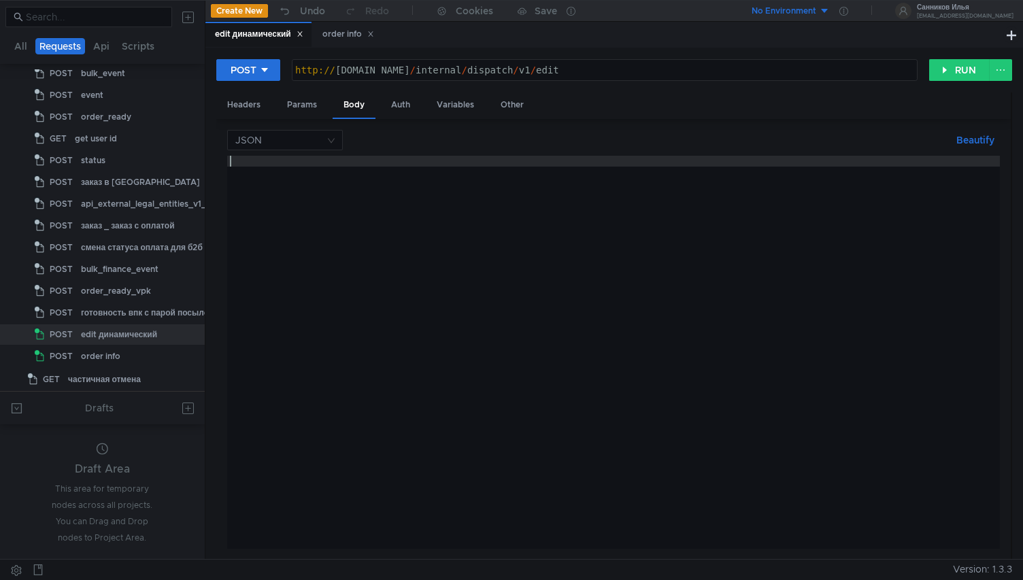
paste textarea "}"
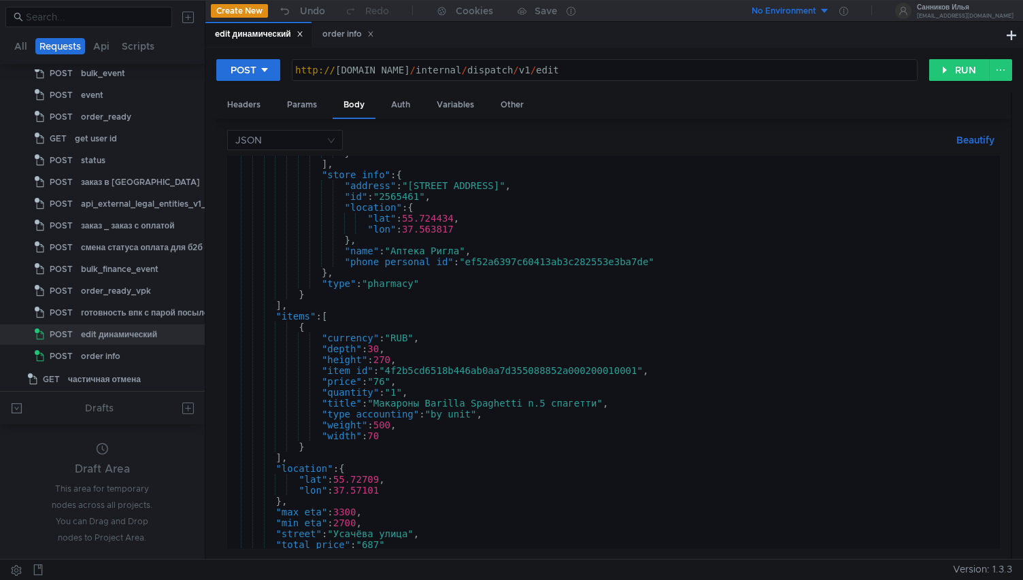
scroll to position [0, 0]
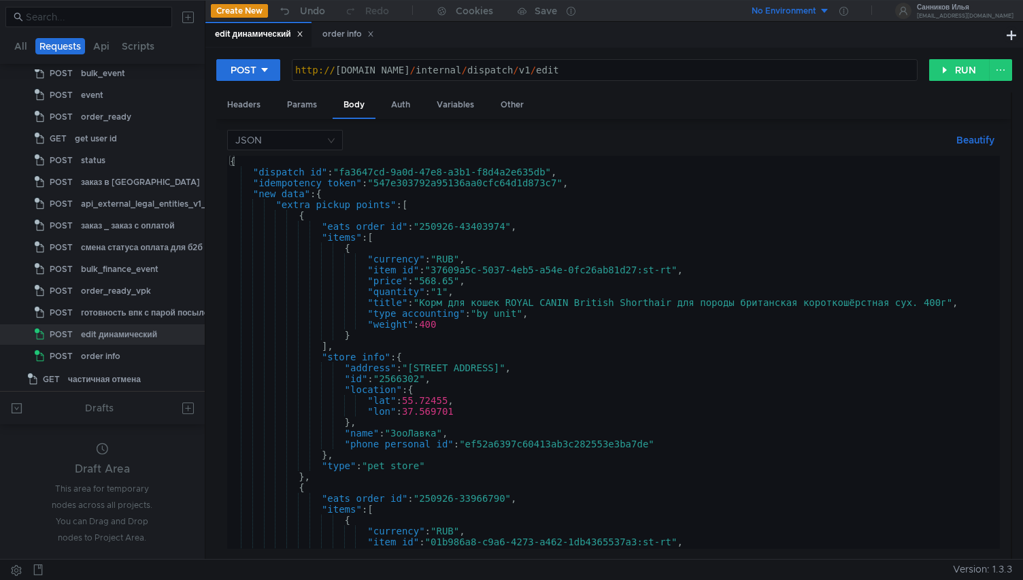
click at [451, 277] on div "{ "dispatch_id" : "fa3647cd-9a0d-47e8-a3b1-f8d4a2e635db" , "idempotency_token" …" at bounding box center [610, 363] width 767 height 415
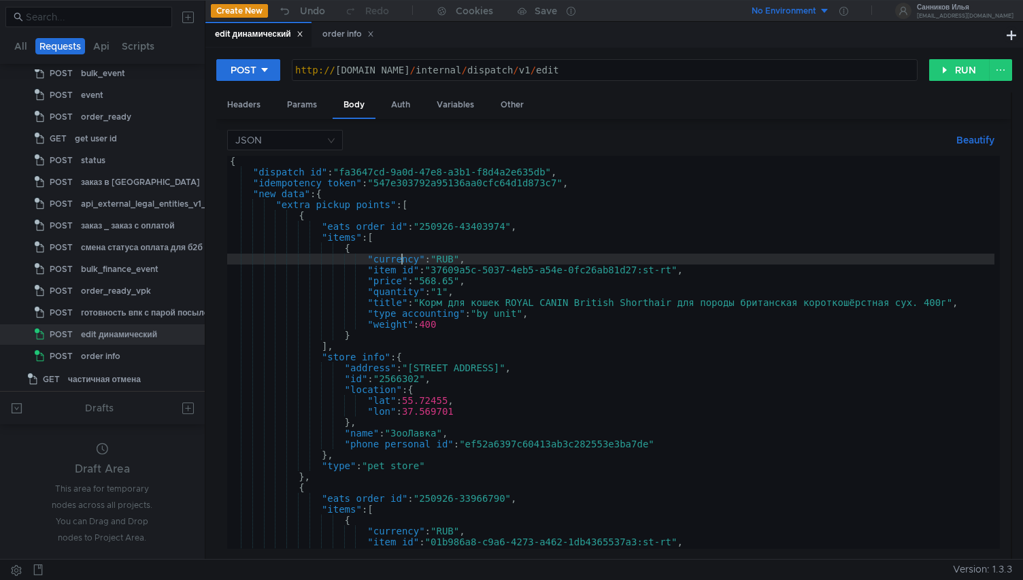
click at [402, 256] on div "{ "dispatch_id" : "fa3647cd-9a0d-47e8-a3b1-f8d4a2e635db" , "idempotency_token" …" at bounding box center [610, 363] width 767 height 415
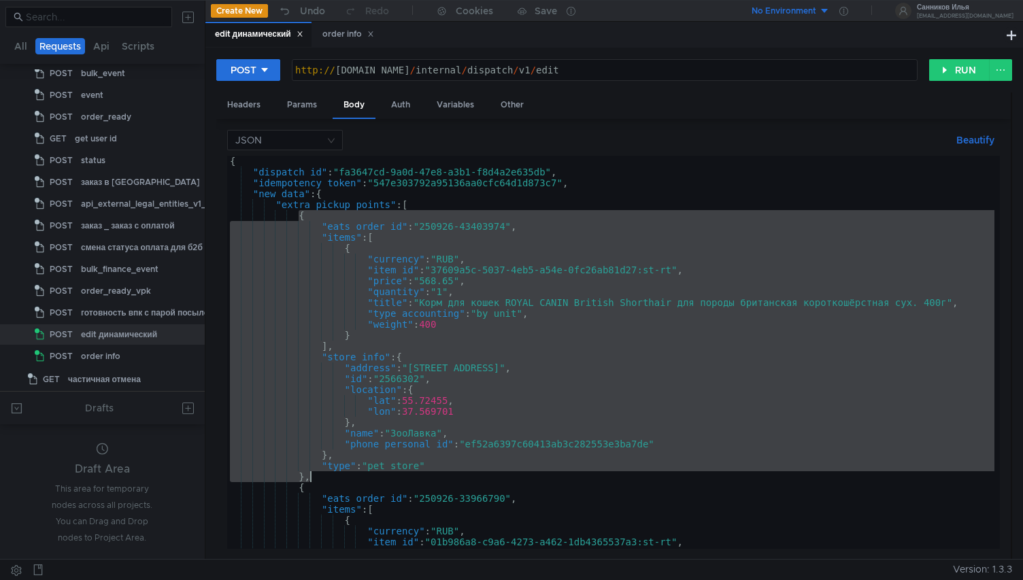
drag, startPoint x: 300, startPoint y: 218, endPoint x: 307, endPoint y: 477, distance: 258.5
click at [307, 477] on div "{ "dispatch_id" : "fa3647cd-9a0d-47e8-a3b1-f8d4a2e635db" , "idempotency_token" …" at bounding box center [610, 363] width 767 height 415
type textarea ""type": "pet_store" },"
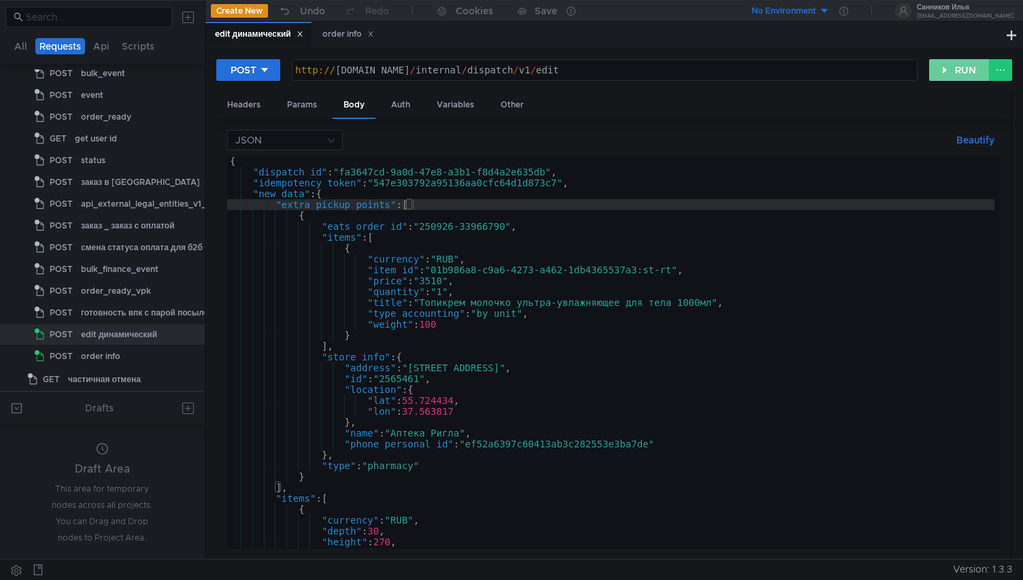
click at [952, 70] on button "RUN" at bounding box center [959, 70] width 61 height 22
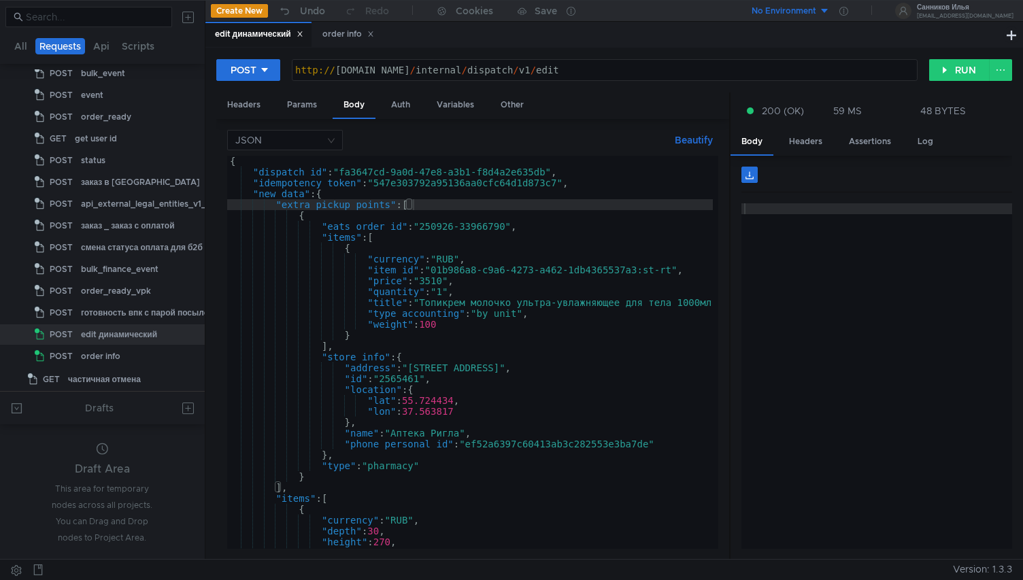
drag, startPoint x: 1010, startPoint y: 238, endPoint x: 734, endPoint y: 256, distance: 276.6
click at [730, 256] on div at bounding box center [729, 326] width 1 height 468
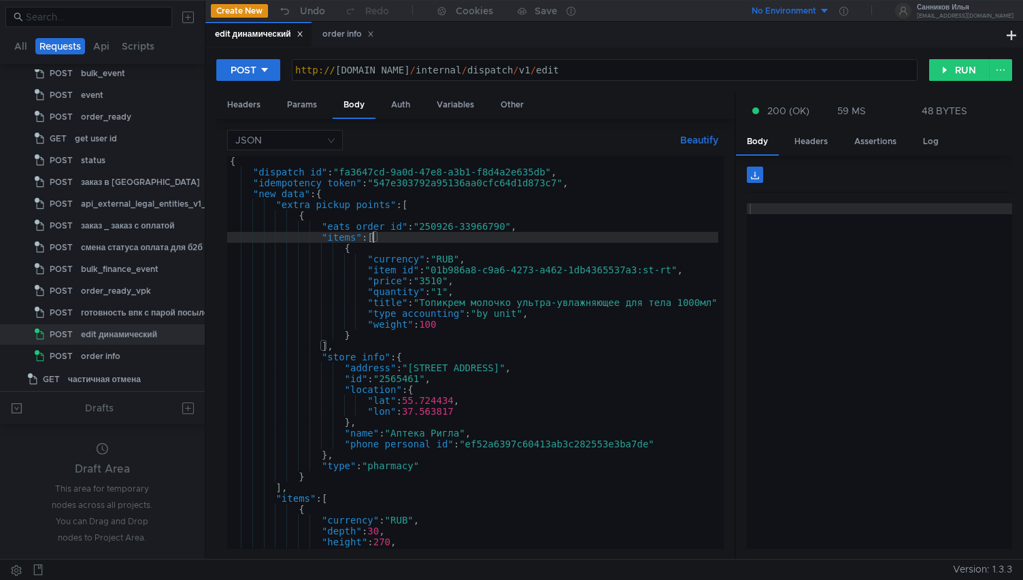
click at [374, 235] on div "{ "dispatch_id" : "fa3647cd-9a0d-47e8-a3b1-f8d4a2e635db" , "idempotency_token" …" at bounding box center [478, 360] width 502 height 409
click at [443, 286] on div "{ "dispatch_id" : "fa3647cd-9a0d-47e8-a3b1-f8d4a2e635db" , "idempotency_token" …" at bounding box center [478, 360] width 502 height 409
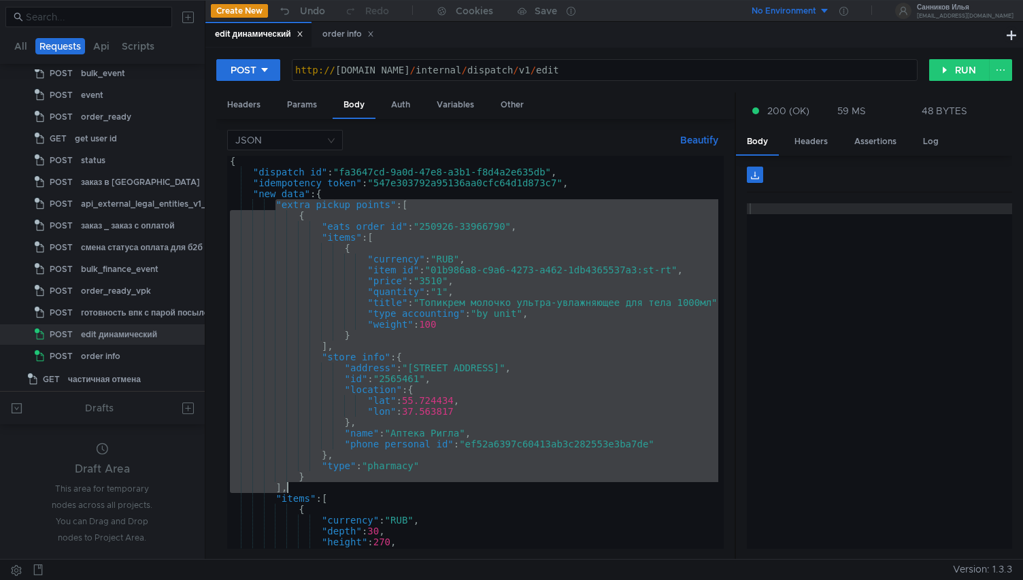
drag, startPoint x: 275, startPoint y: 205, endPoint x: 297, endPoint y: 486, distance: 282.4
click at [298, 487] on div "{ "dispatch_id" : "fa3647cd-9a0d-47e8-a3b1-f8d4a2e635db" , "idempotency_token" …" at bounding box center [478, 360] width 502 height 409
type textarea "} ],"
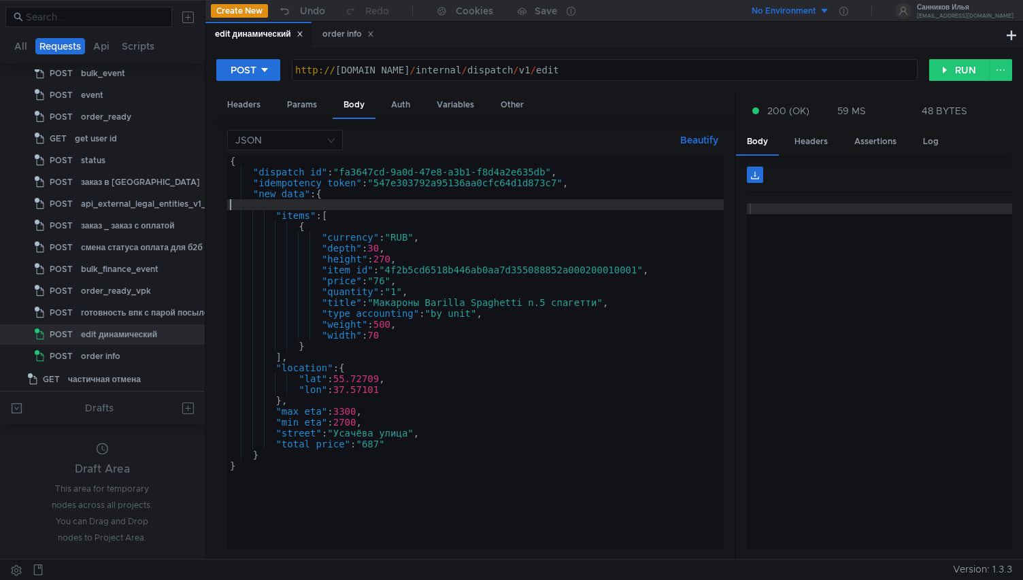
type textarea ""new_data": {"
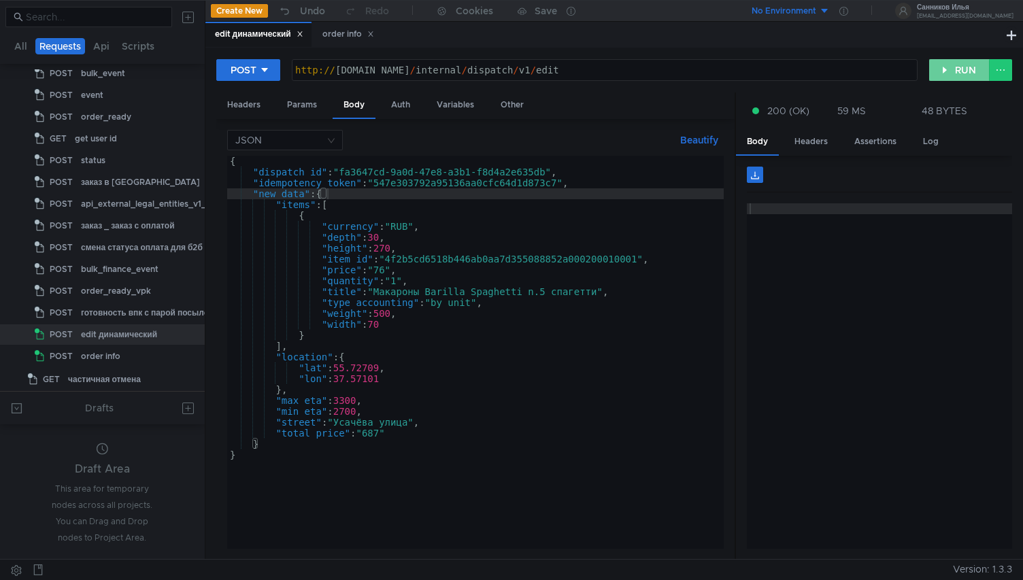
click at [962, 70] on button "RUN" at bounding box center [959, 70] width 61 height 22
click at [821, 147] on div "Headers" at bounding box center [810, 141] width 55 height 25
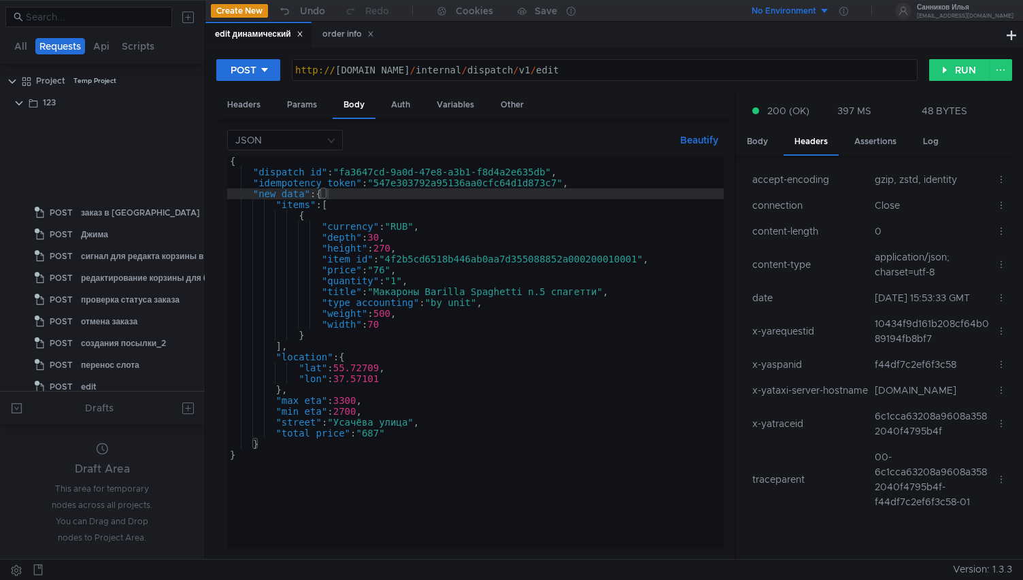
scroll to position [466, 0]
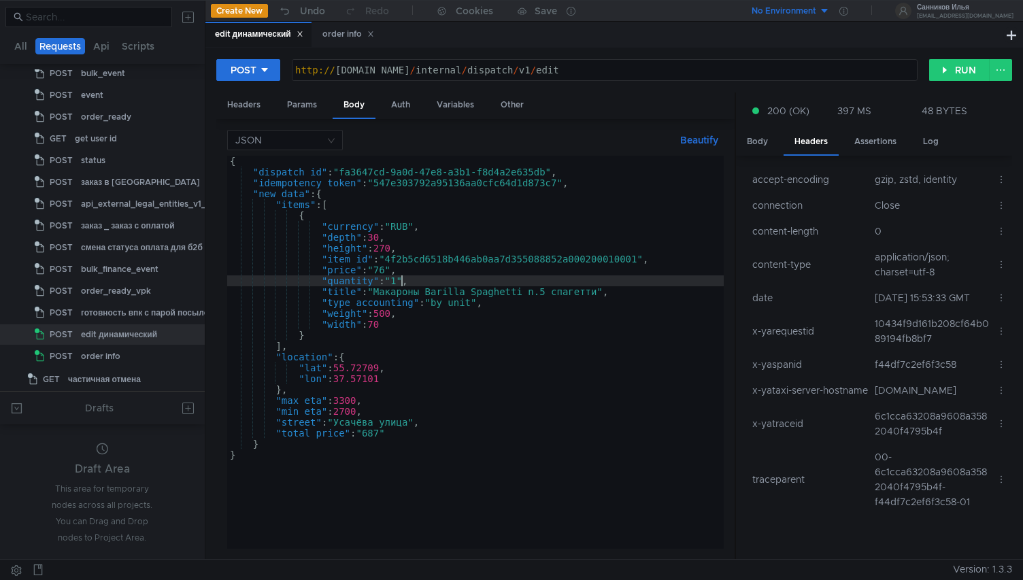
click at [400, 283] on div "{ "dispatch_id" : "fa3647cd-9a0d-47e8-a3b1-f8d4a2e635db" , "idempotency_token" …" at bounding box center [475, 363] width 496 height 415
type textarea ""quantity": "3","
click at [946, 73] on button "RUN" at bounding box center [959, 70] width 61 height 22
click at [949, 76] on button "RUN" at bounding box center [959, 70] width 61 height 22
